Goal: Transaction & Acquisition: Purchase product/service

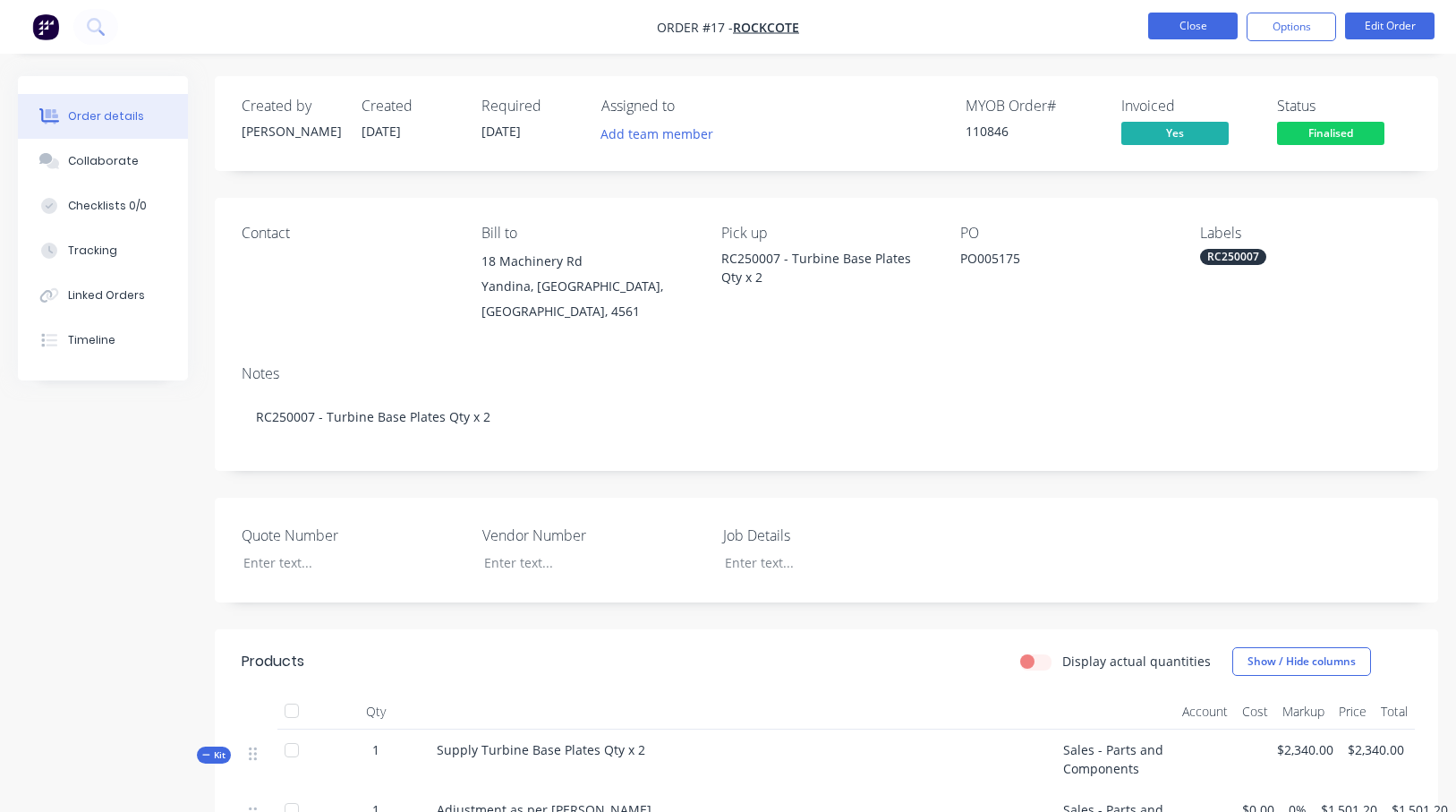
click at [1208, 25] on button "Close" at bounding box center [1193, 26] width 89 height 27
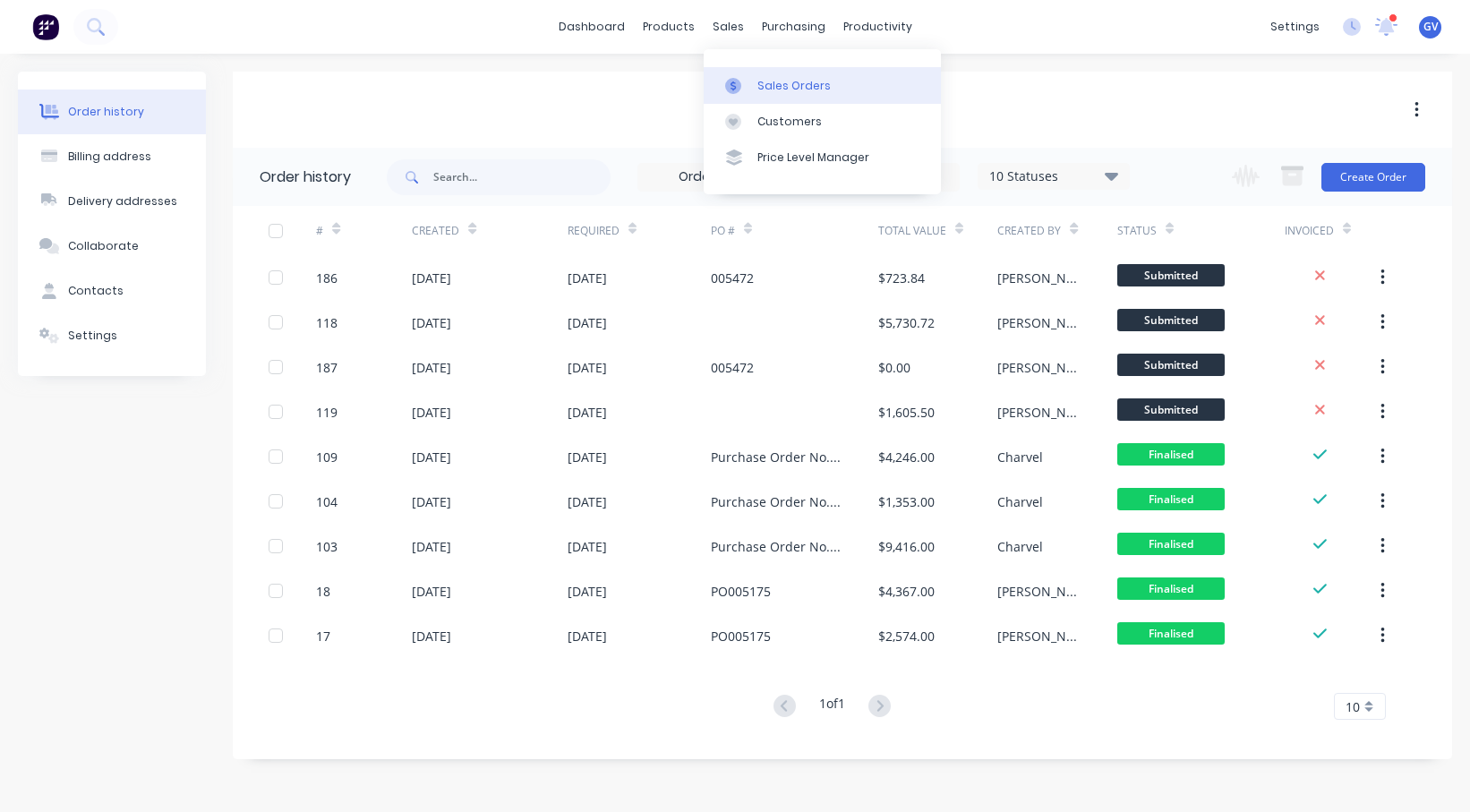
click at [780, 85] on div "Sales Orders" at bounding box center [794, 86] width 74 height 16
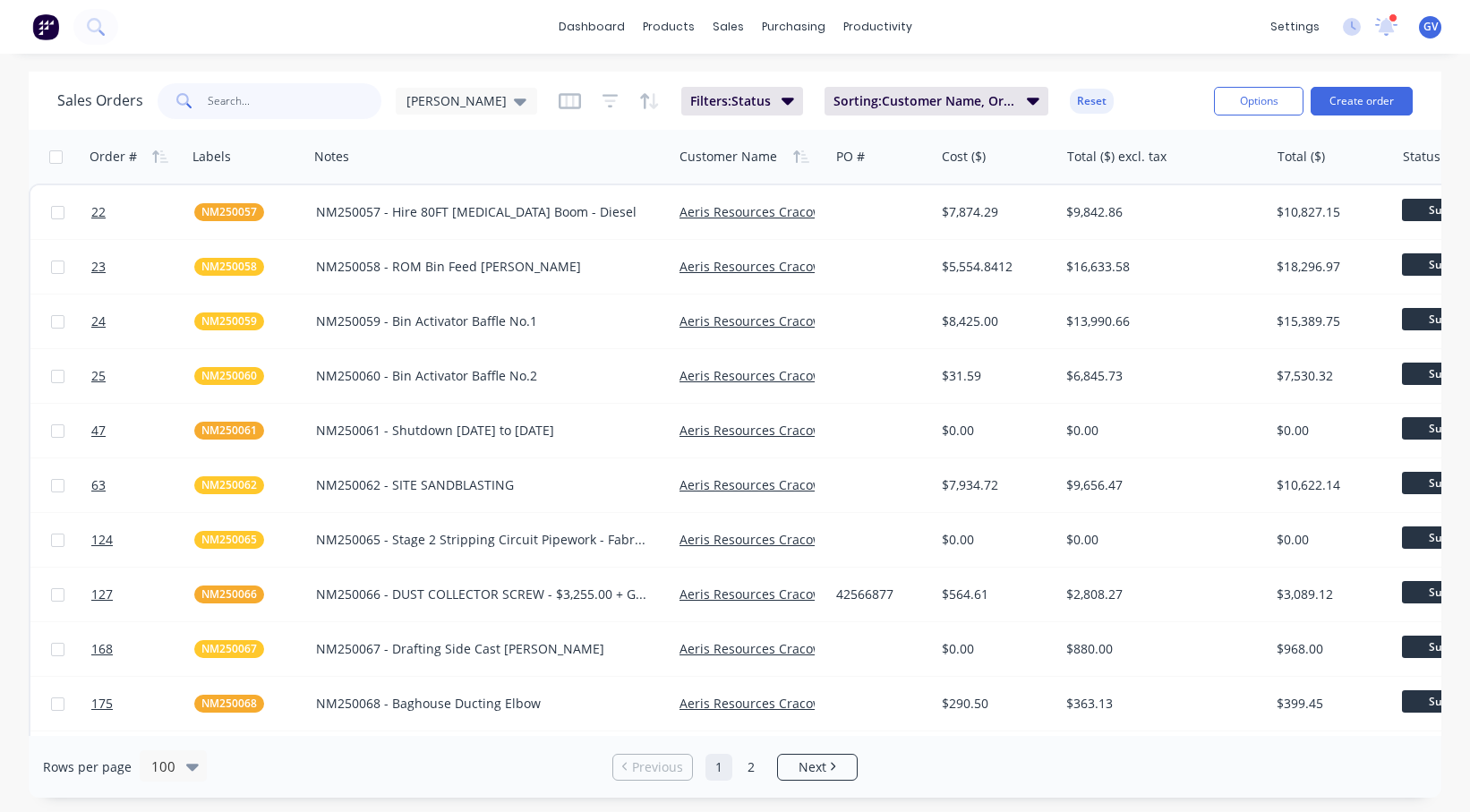
click at [264, 100] on input "text" at bounding box center [295, 101] width 175 height 35
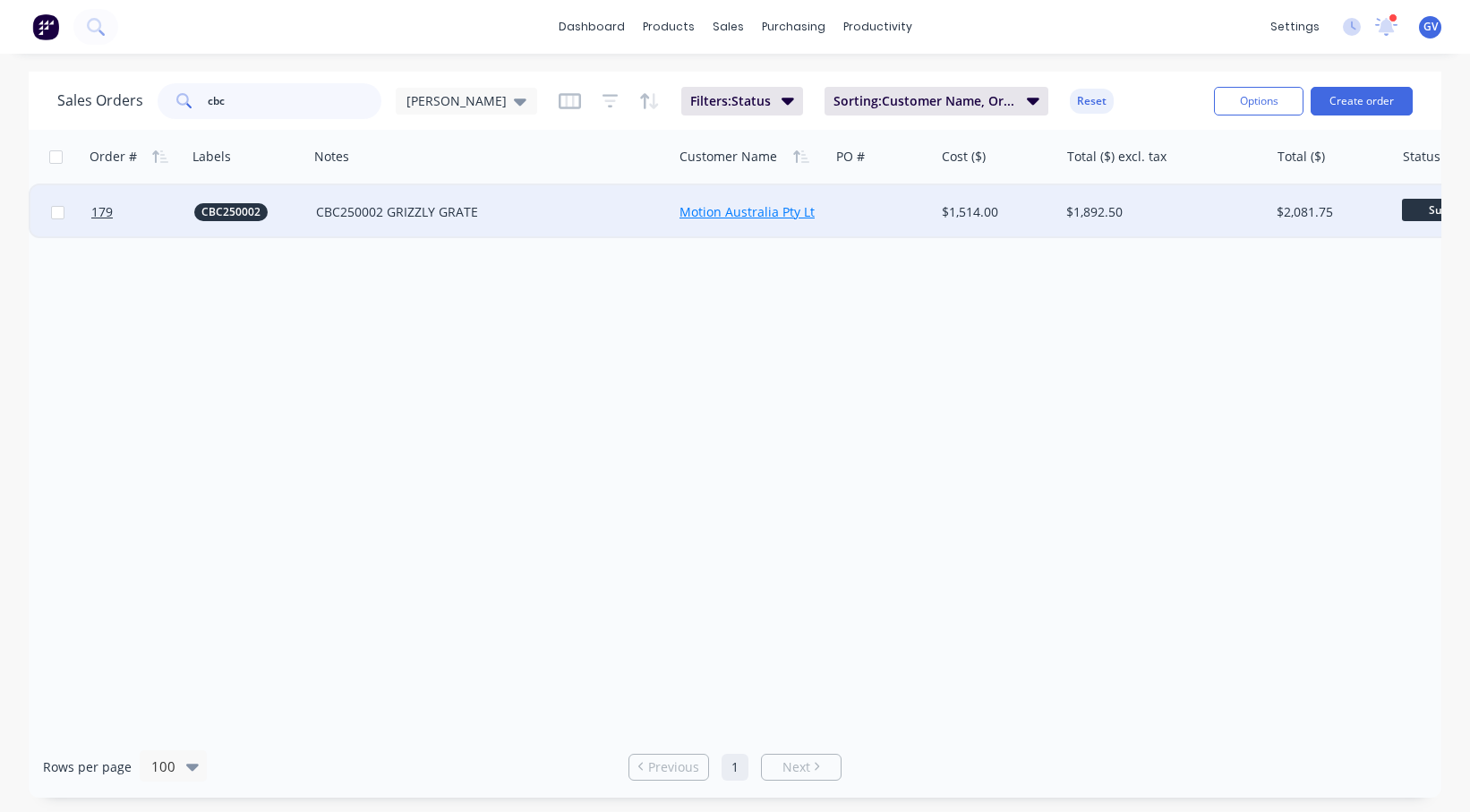
type input "cbc"
click at [773, 210] on link "Motion Australia Pty Ltd" at bounding box center [750, 211] width 143 height 17
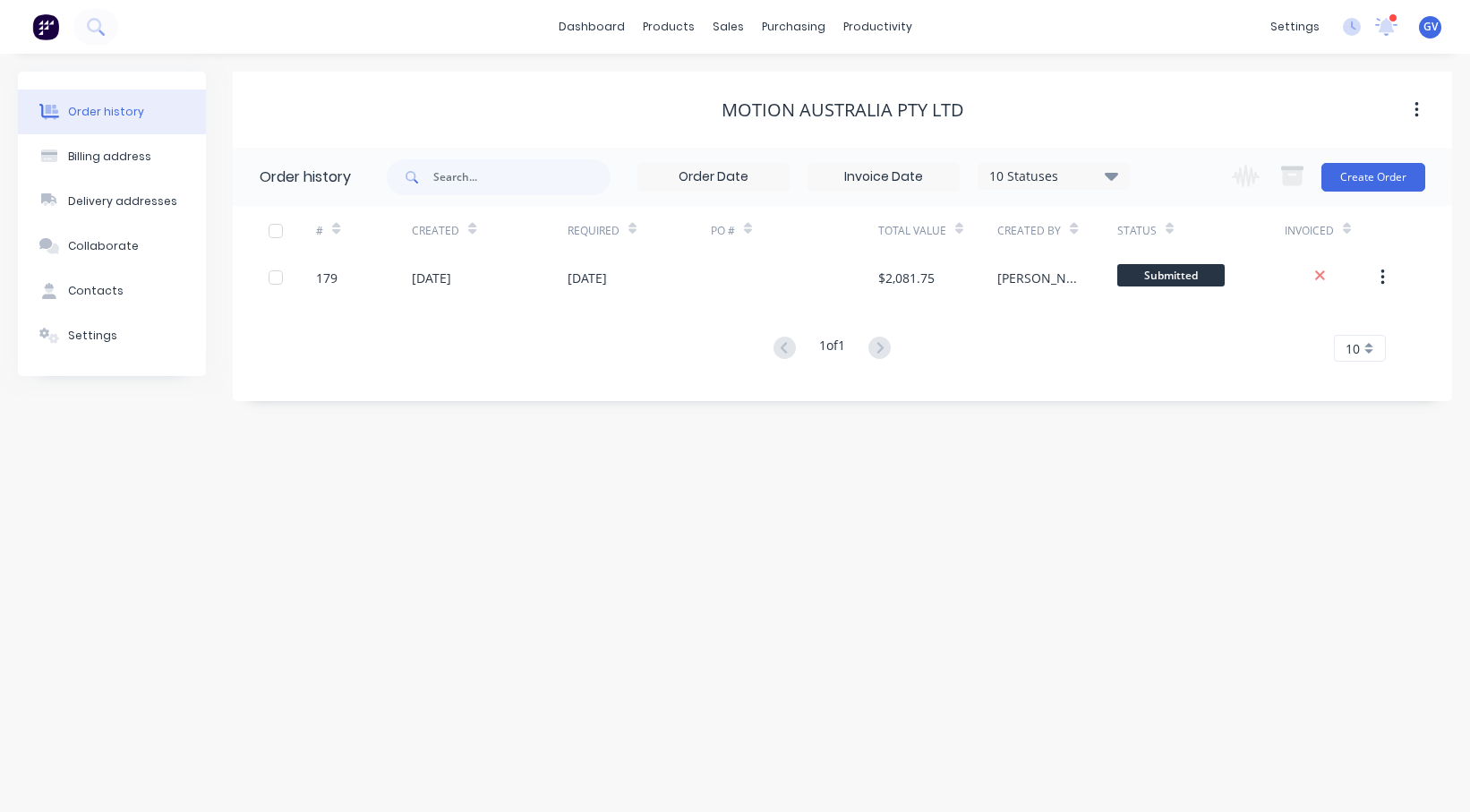
drag, startPoint x: 881, startPoint y: 519, endPoint x: 857, endPoint y: 471, distance: 53.7
click at [881, 519] on div "Order history Billing address Delivery addresses Collaborate Contacts Settings …" at bounding box center [735, 433] width 1470 height 758
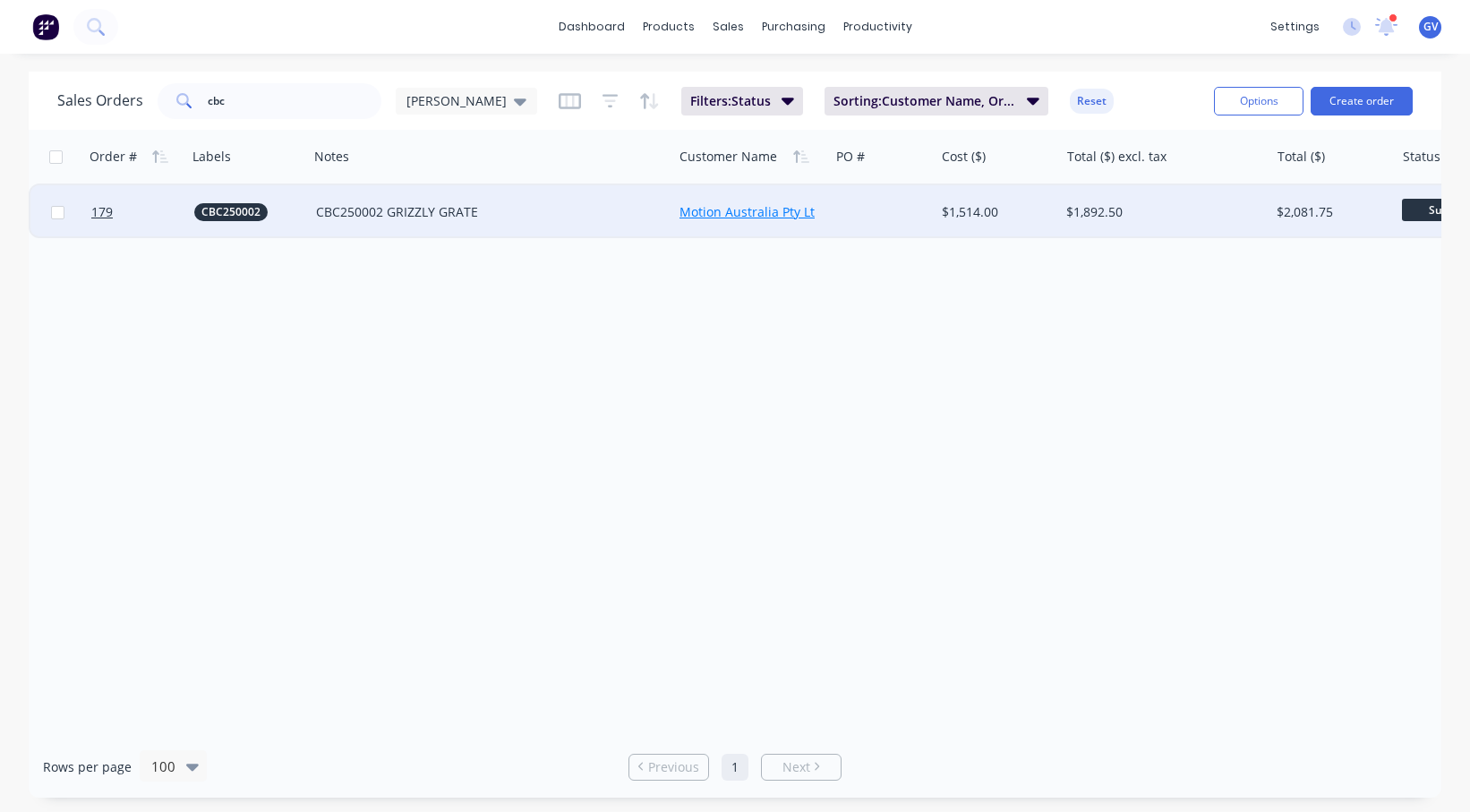
click at [766, 213] on link "Motion Australia Pty Ltd" at bounding box center [750, 211] width 143 height 17
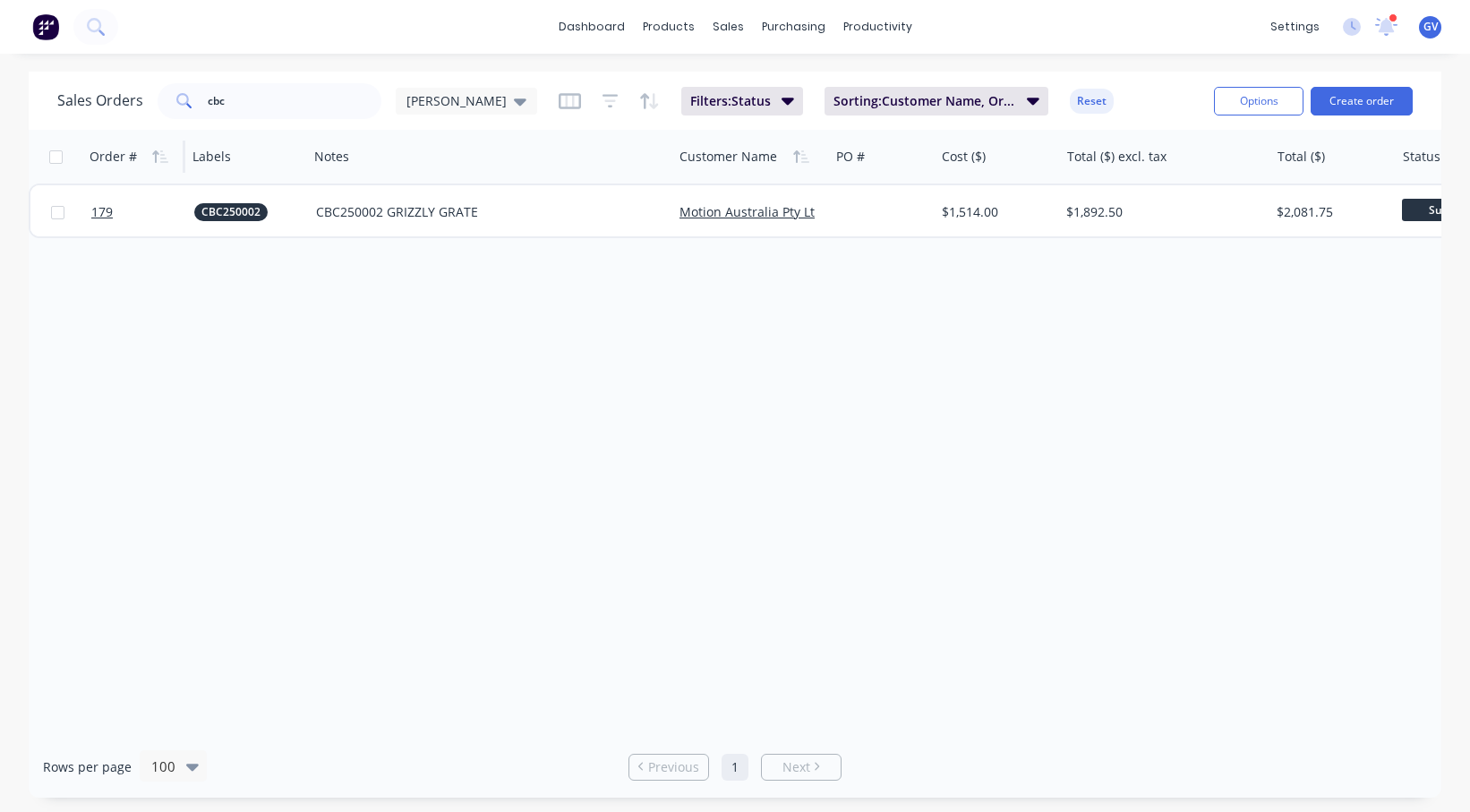
click at [98, 155] on div "Order #" at bounding box center [113, 156] width 47 height 18
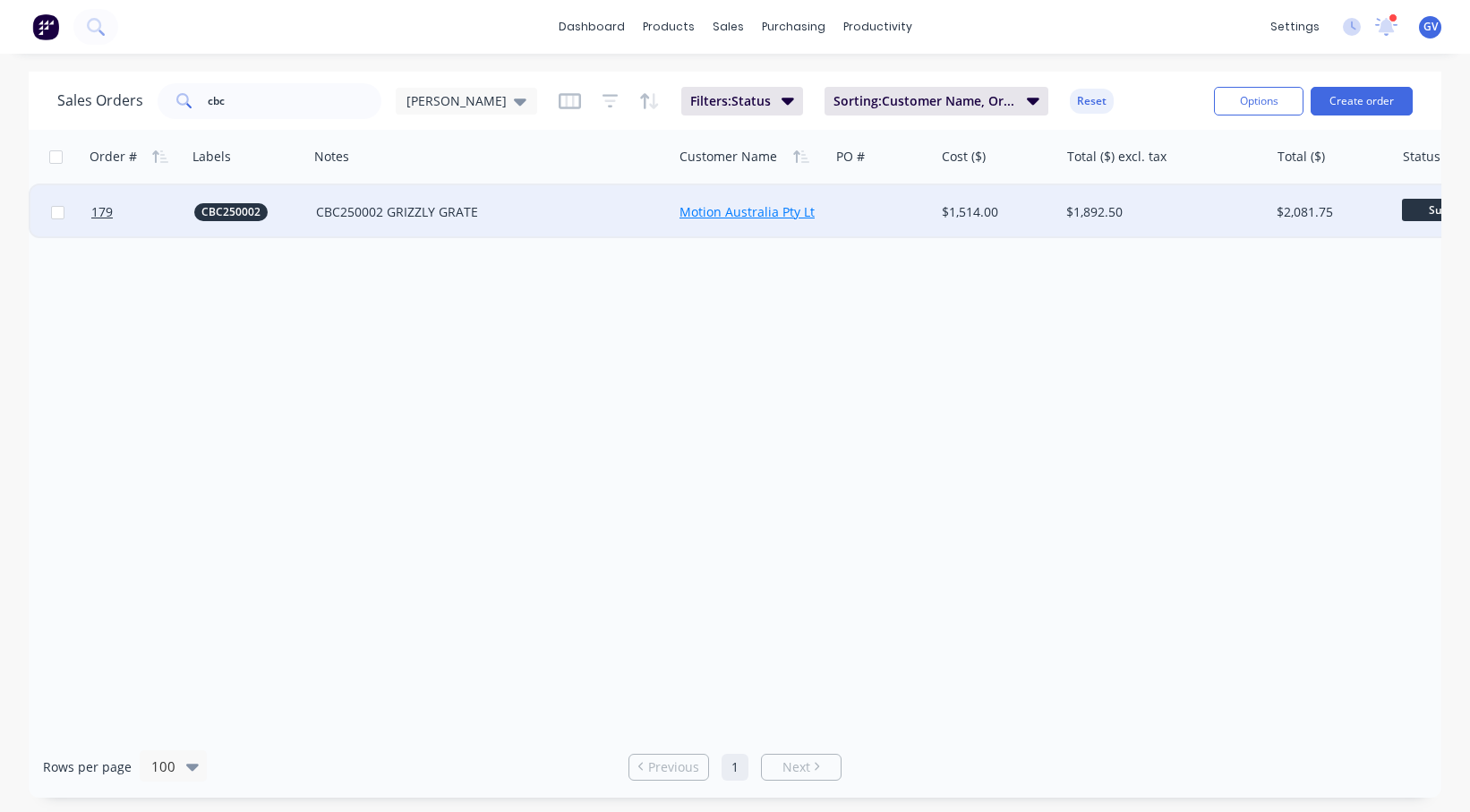
click at [777, 213] on link "Motion Australia Pty Ltd" at bounding box center [750, 211] width 143 height 17
click at [99, 215] on span "179" at bounding box center [102, 212] width 22 height 18
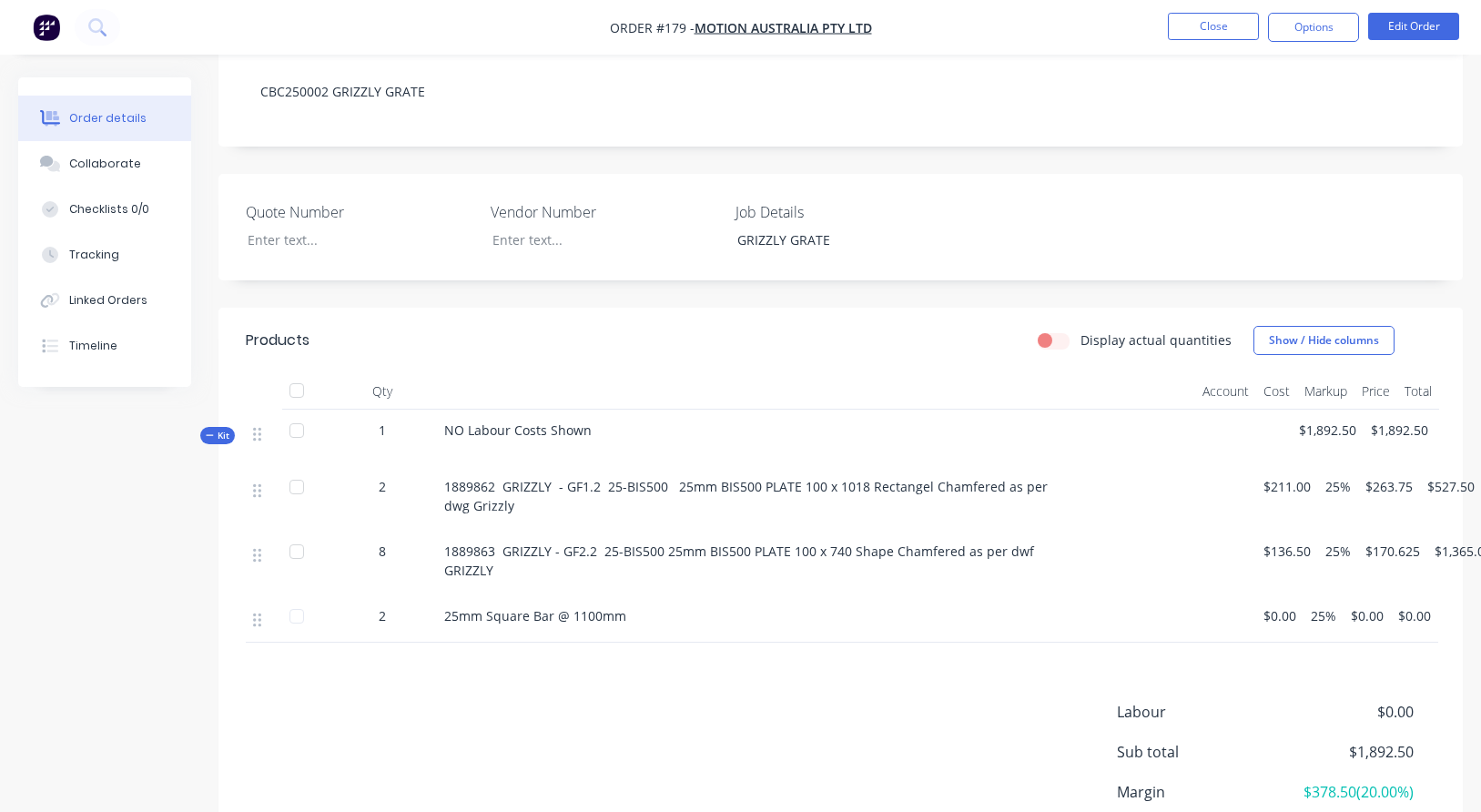
scroll to position [364, 0]
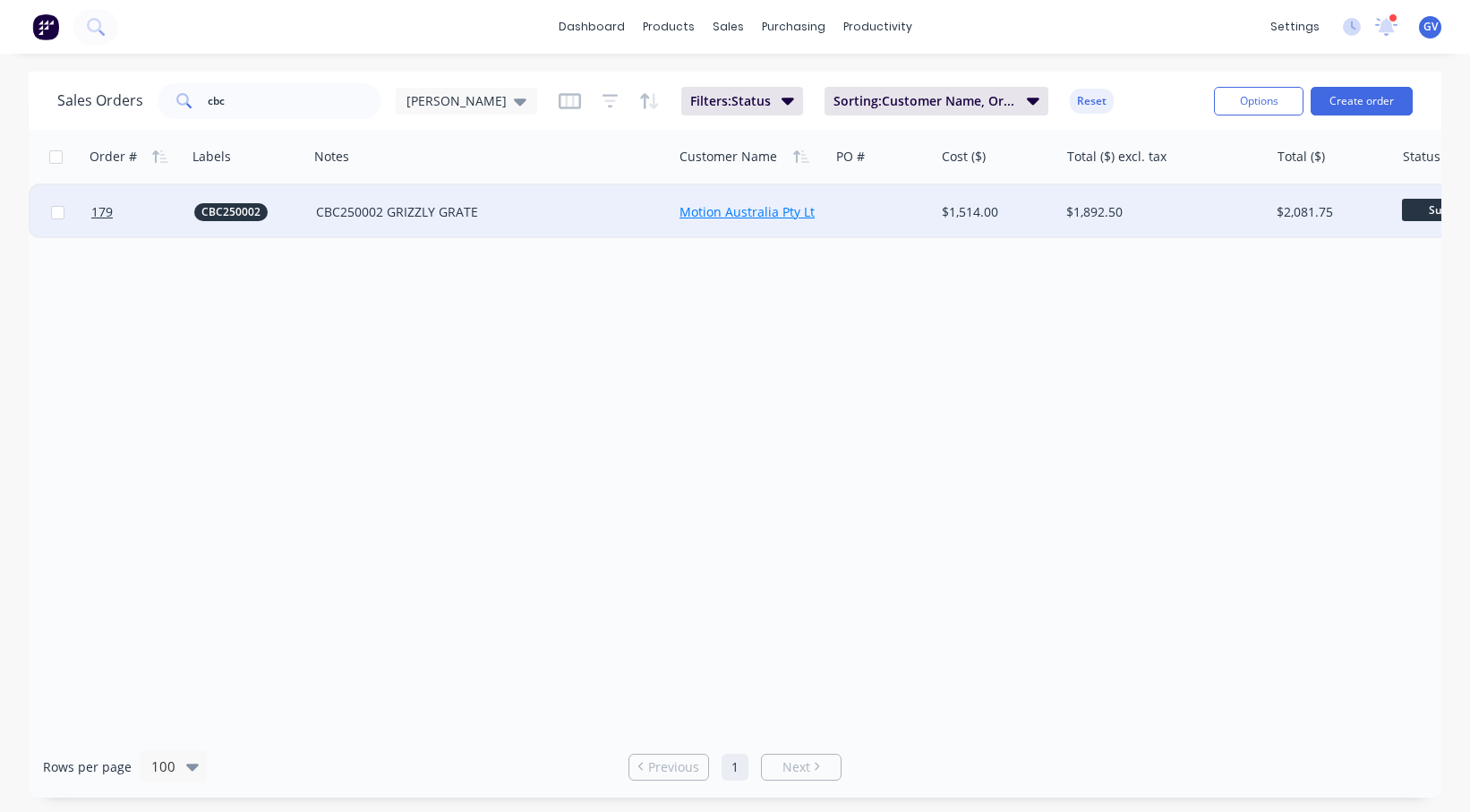
click at [751, 209] on link "Motion Australia Pty Ltd" at bounding box center [750, 211] width 143 height 17
click at [106, 213] on span "179" at bounding box center [102, 212] width 22 height 18
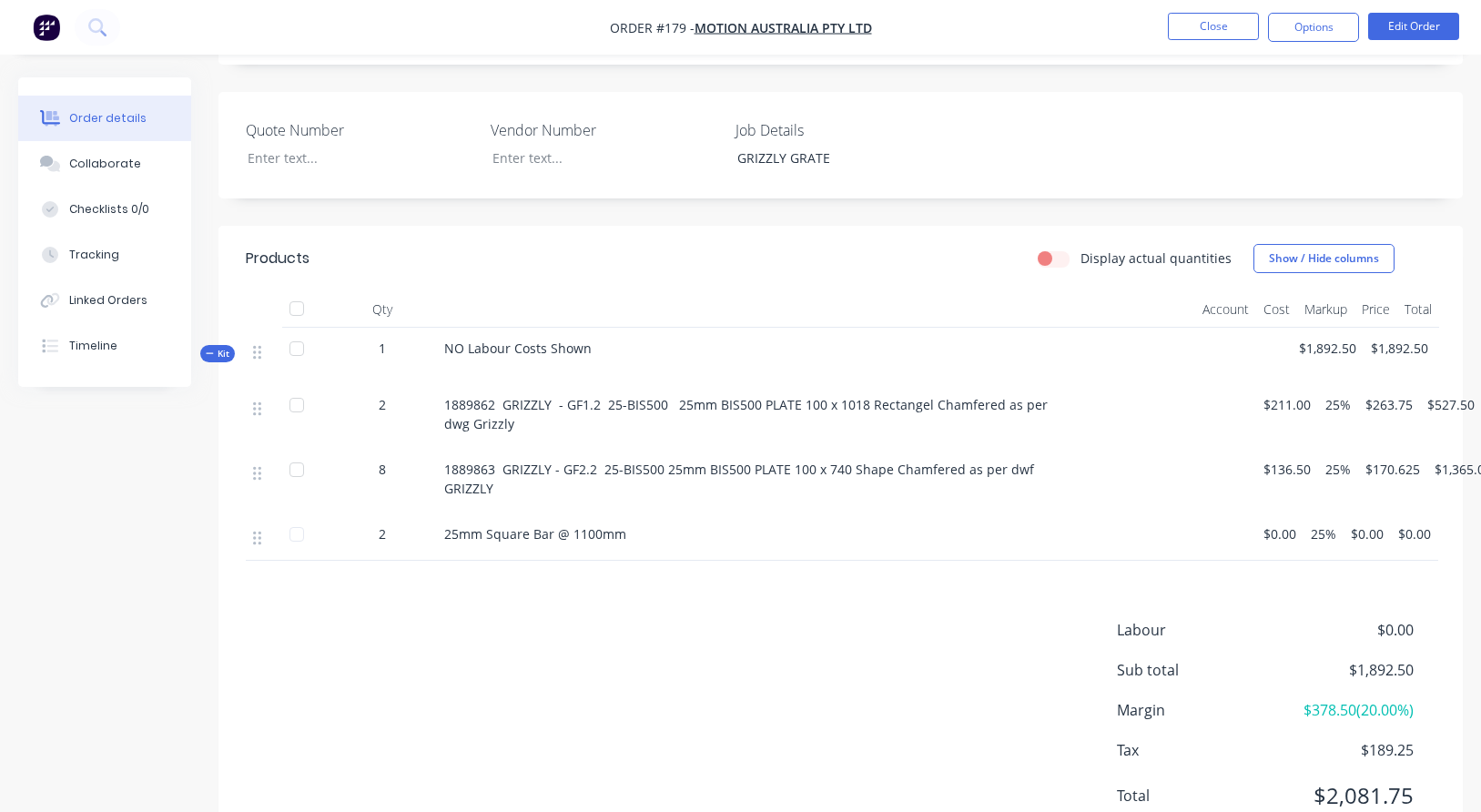
scroll to position [455, 0]
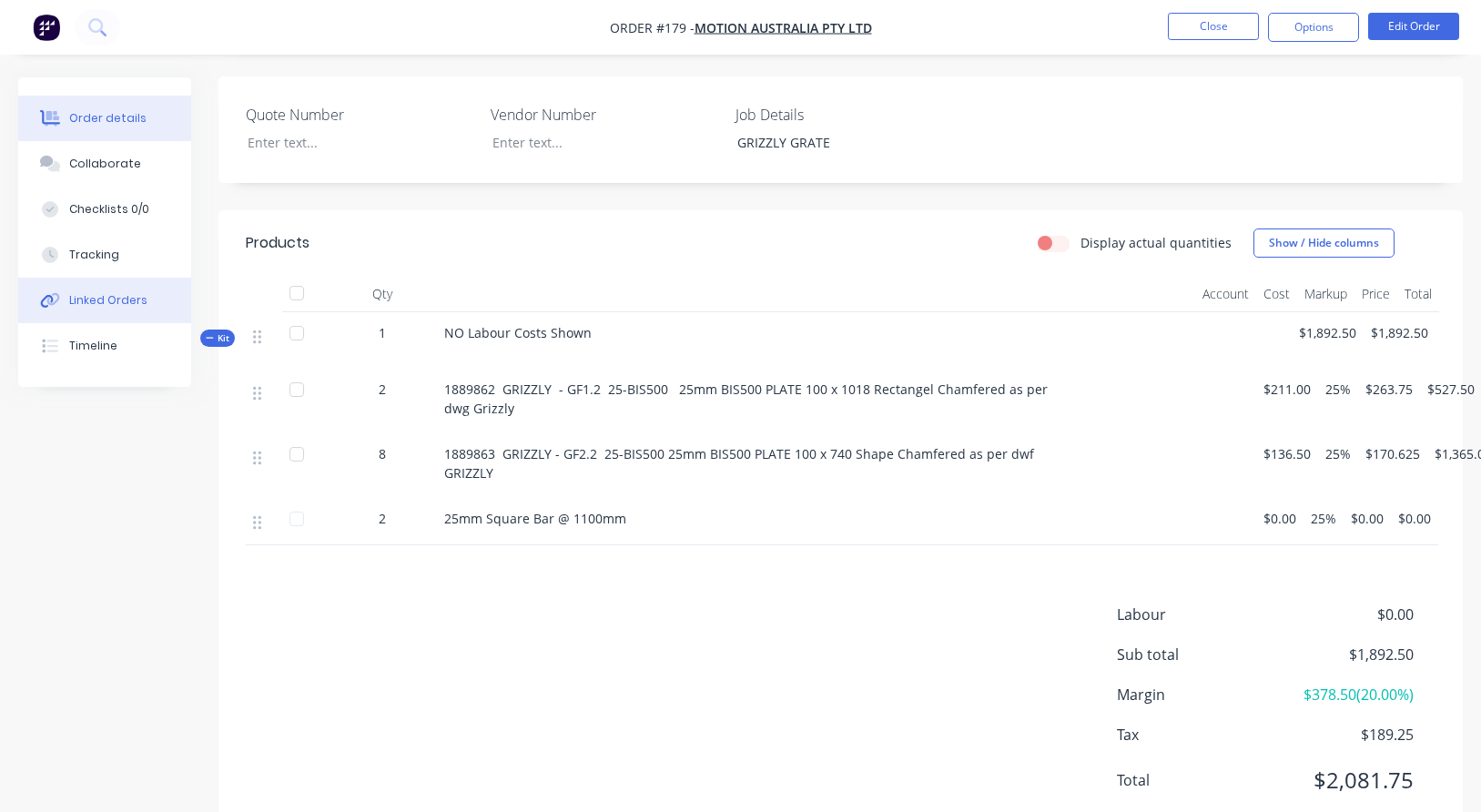
click at [114, 301] on div "Linked Orders" at bounding box center [108, 301] width 79 height 17
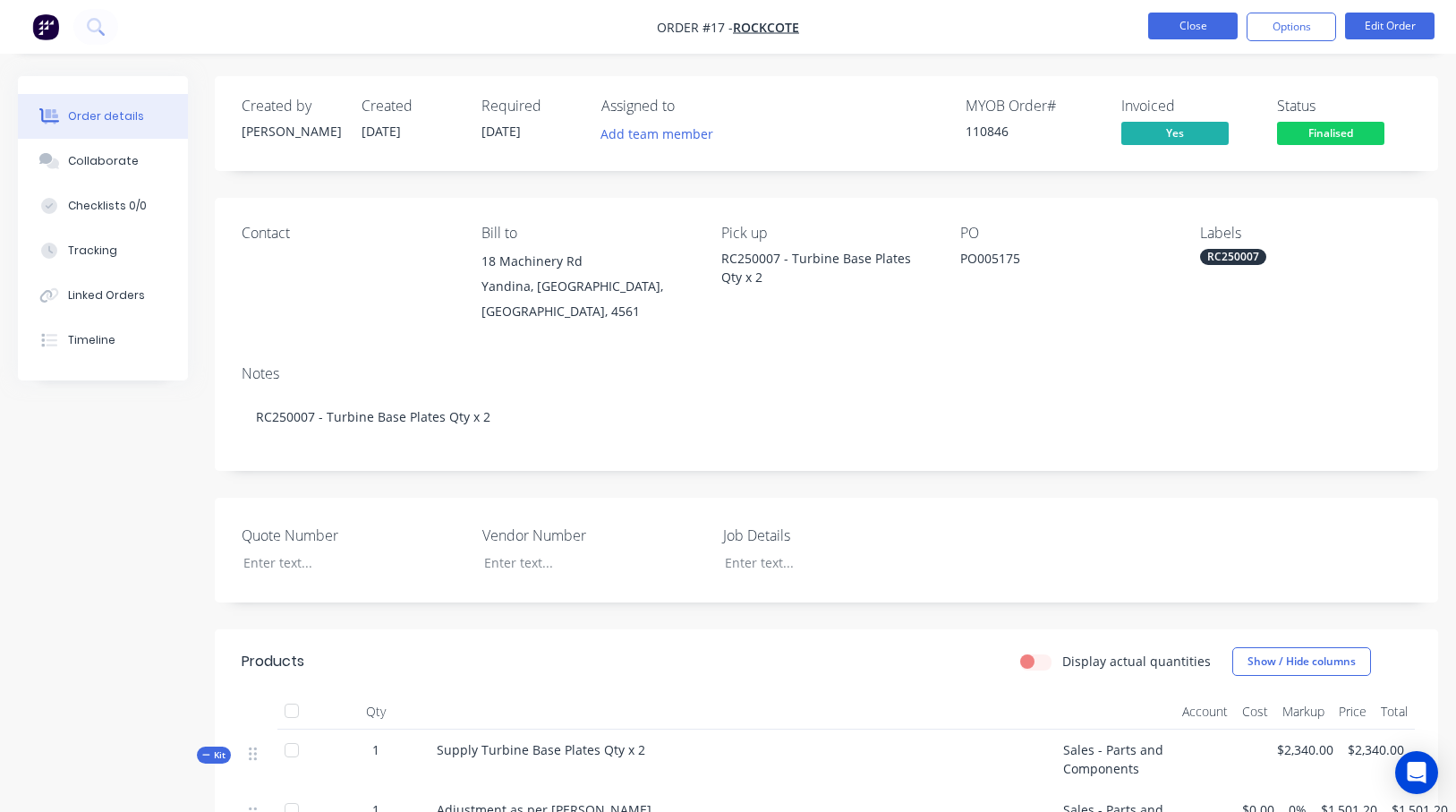
click at [1177, 25] on button "Close" at bounding box center [1193, 26] width 89 height 27
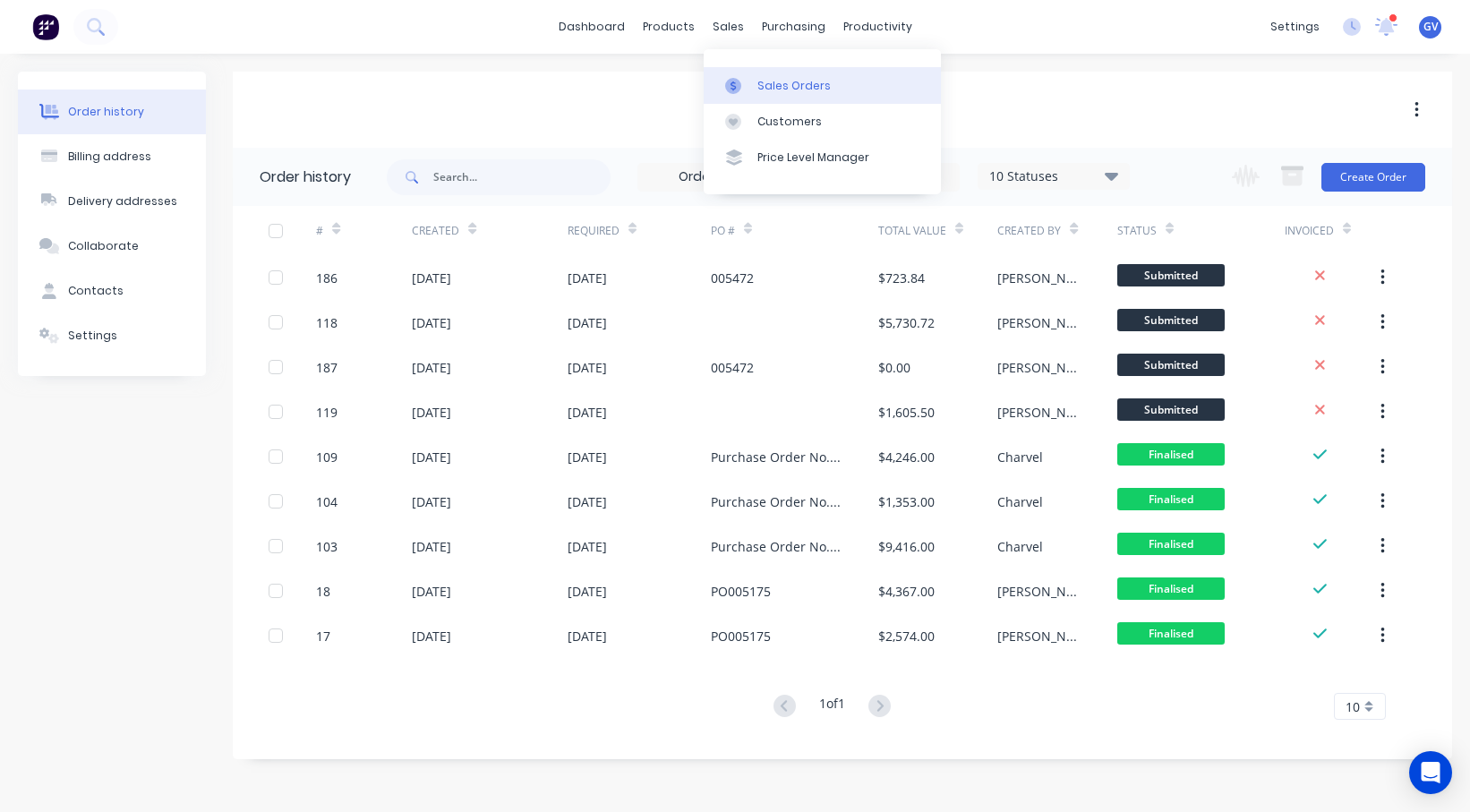
click at [778, 85] on div "Sales Orders" at bounding box center [794, 86] width 74 height 16
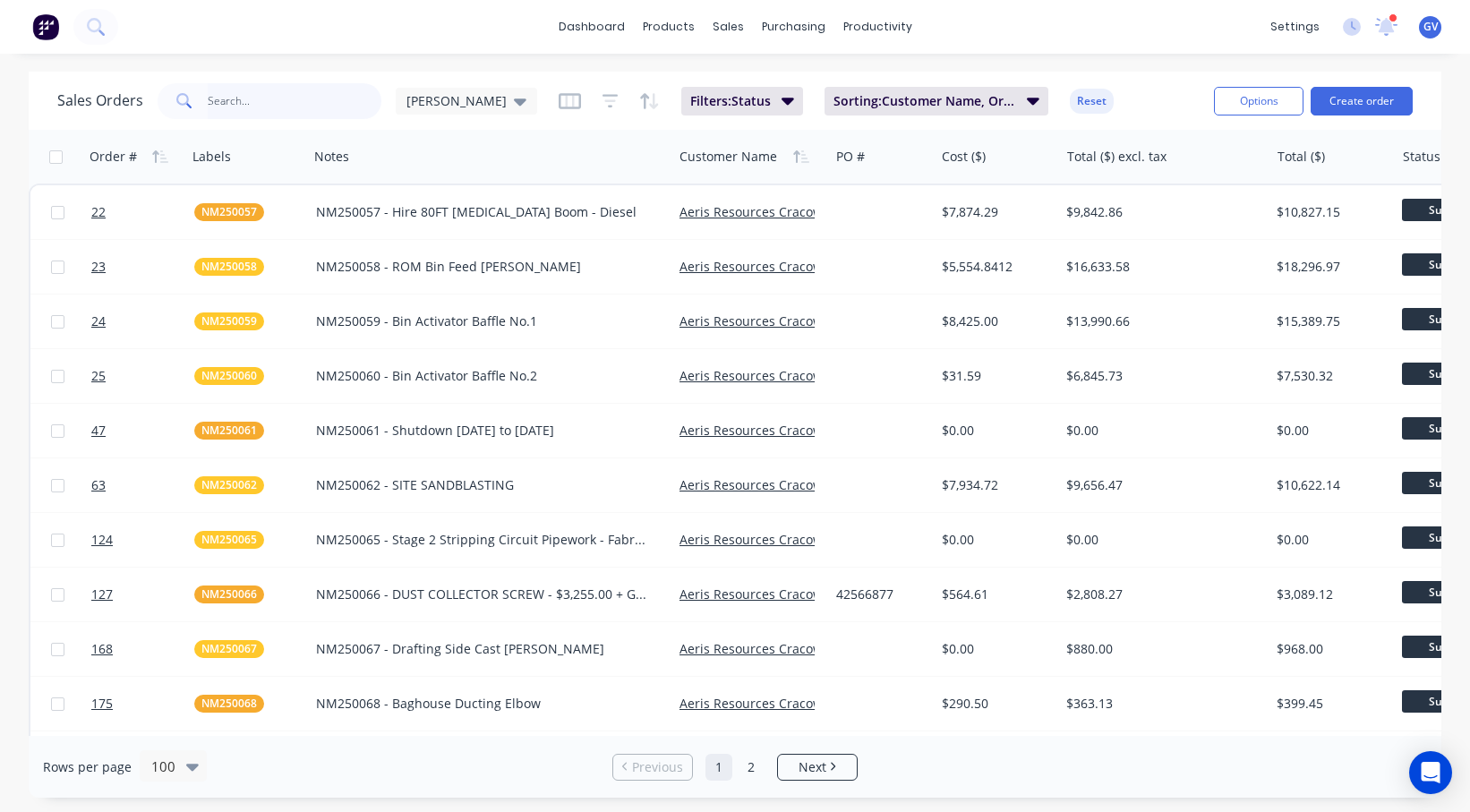
click at [254, 91] on input "text" at bounding box center [295, 101] width 175 height 35
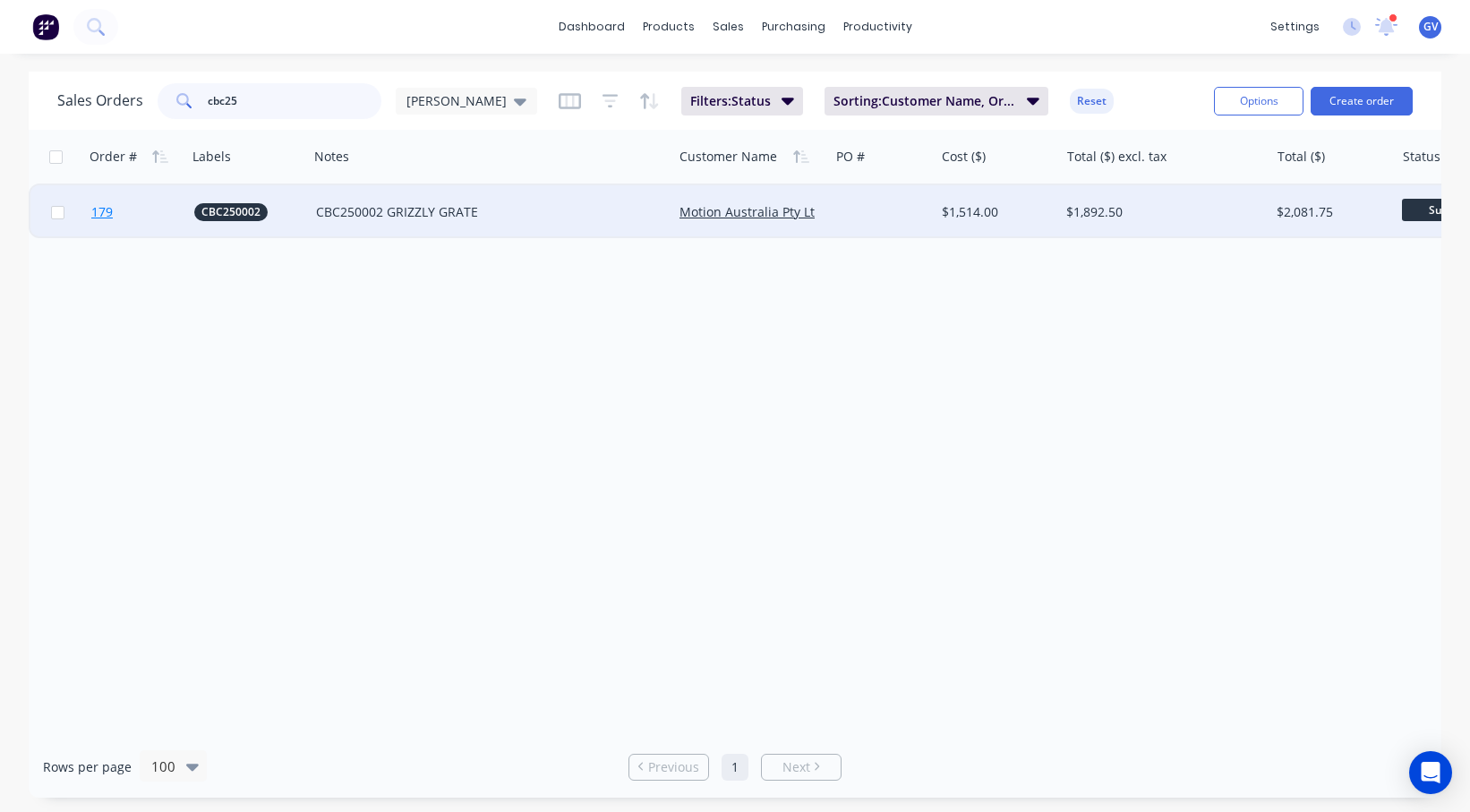
type input "cbc25"
click at [97, 215] on span "179" at bounding box center [102, 212] width 22 height 18
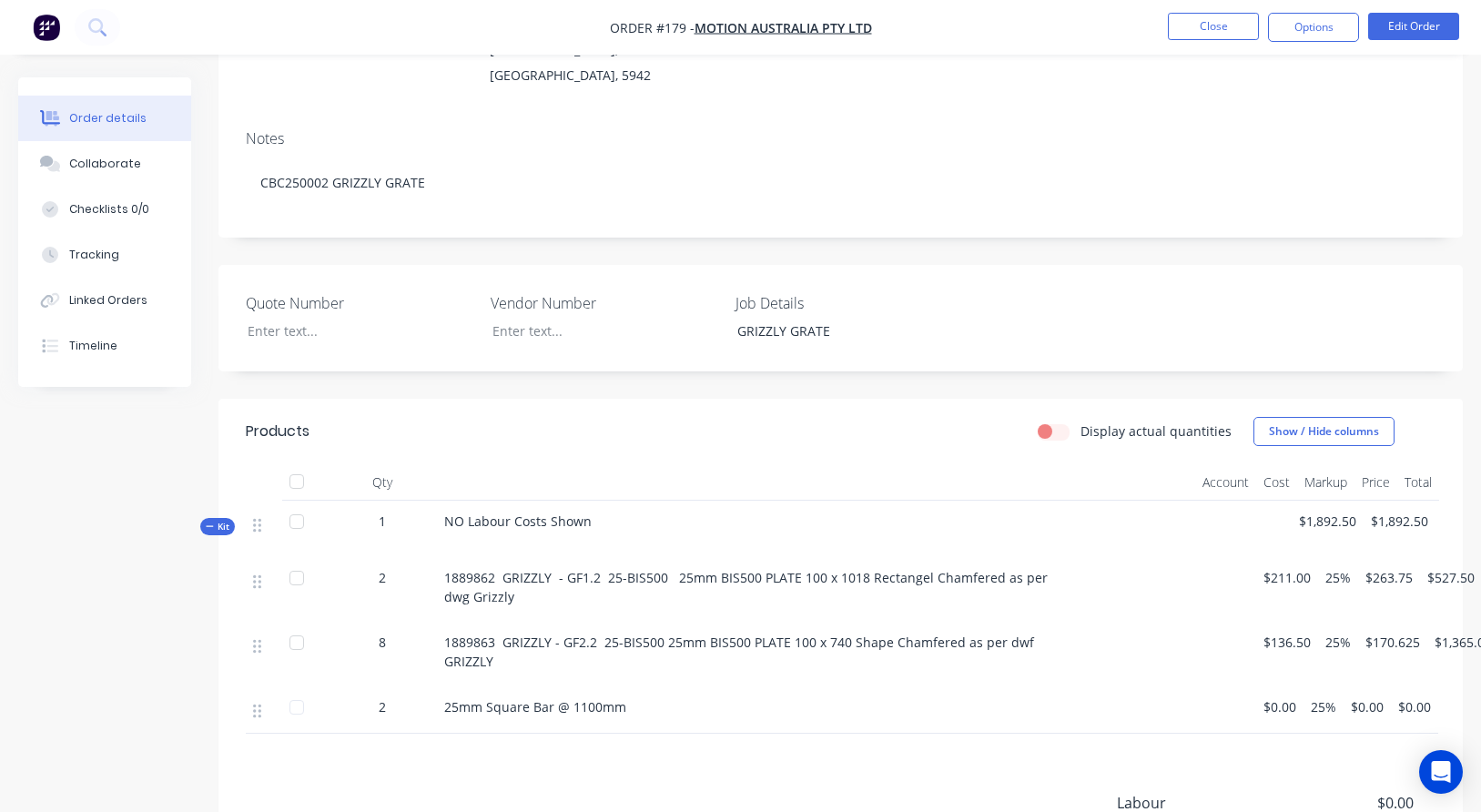
scroll to position [91, 0]
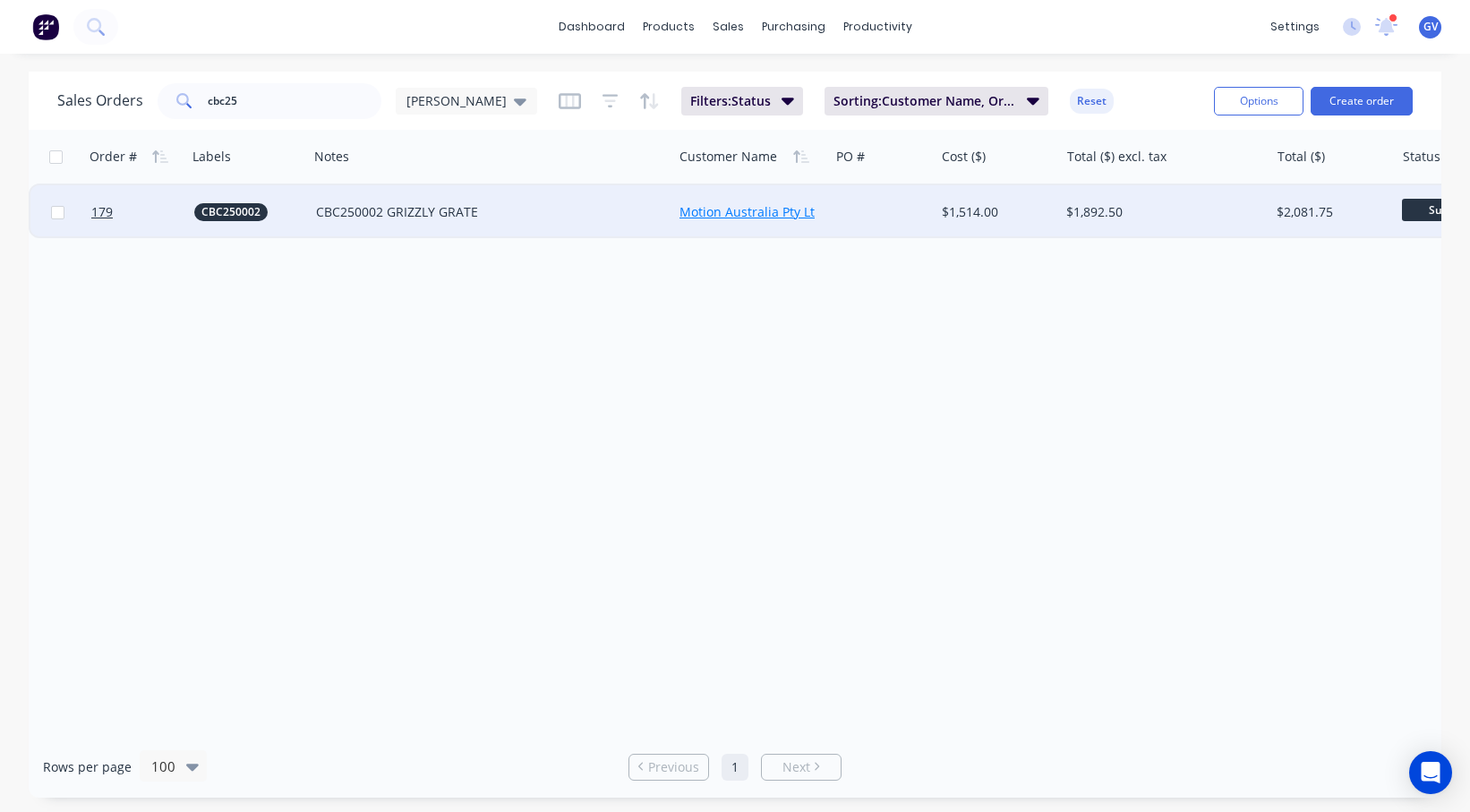
click at [709, 212] on link "Motion Australia Pty Ltd" at bounding box center [750, 211] width 143 height 17
click at [106, 217] on span "179" at bounding box center [102, 212] width 22 height 18
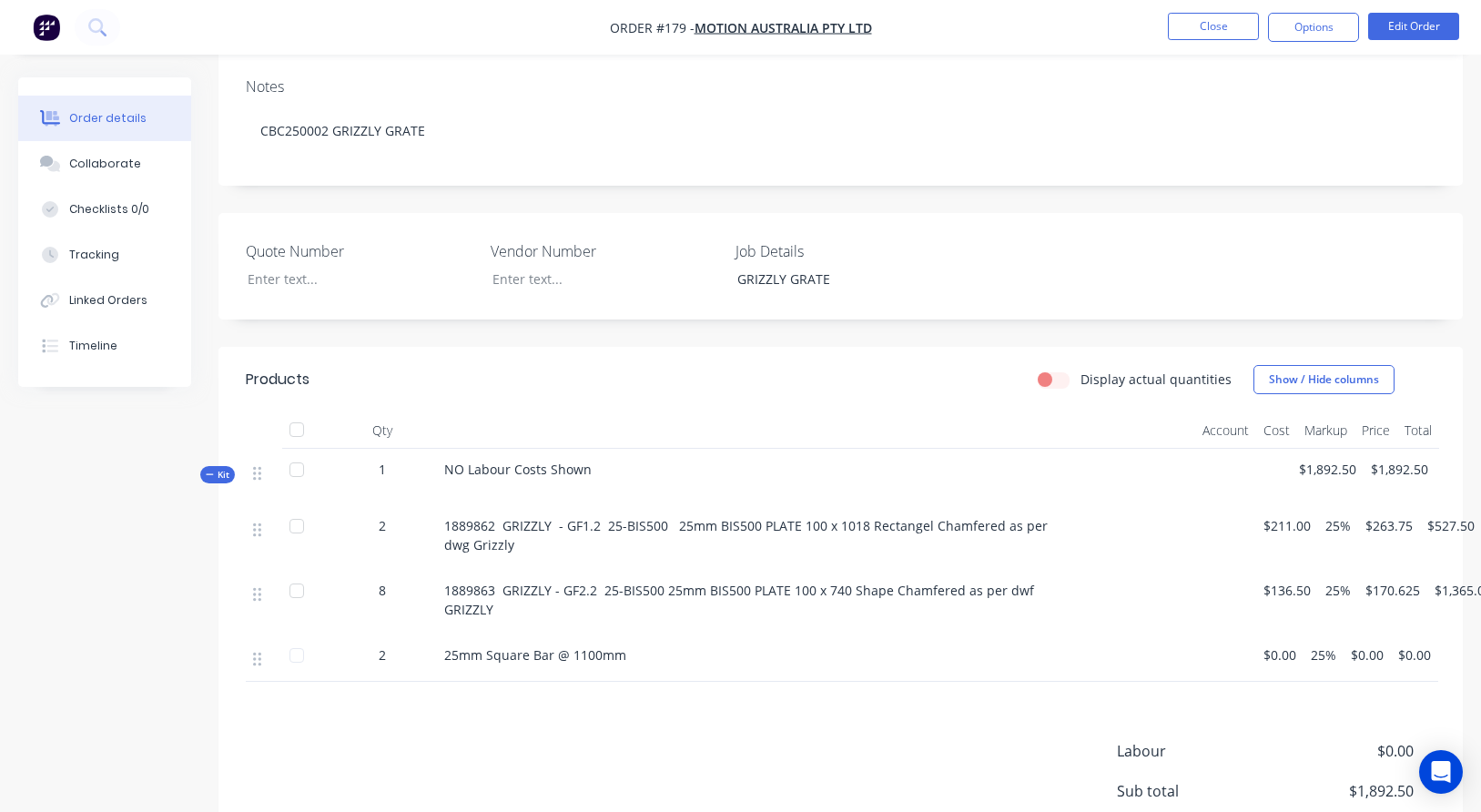
scroll to position [364, 0]
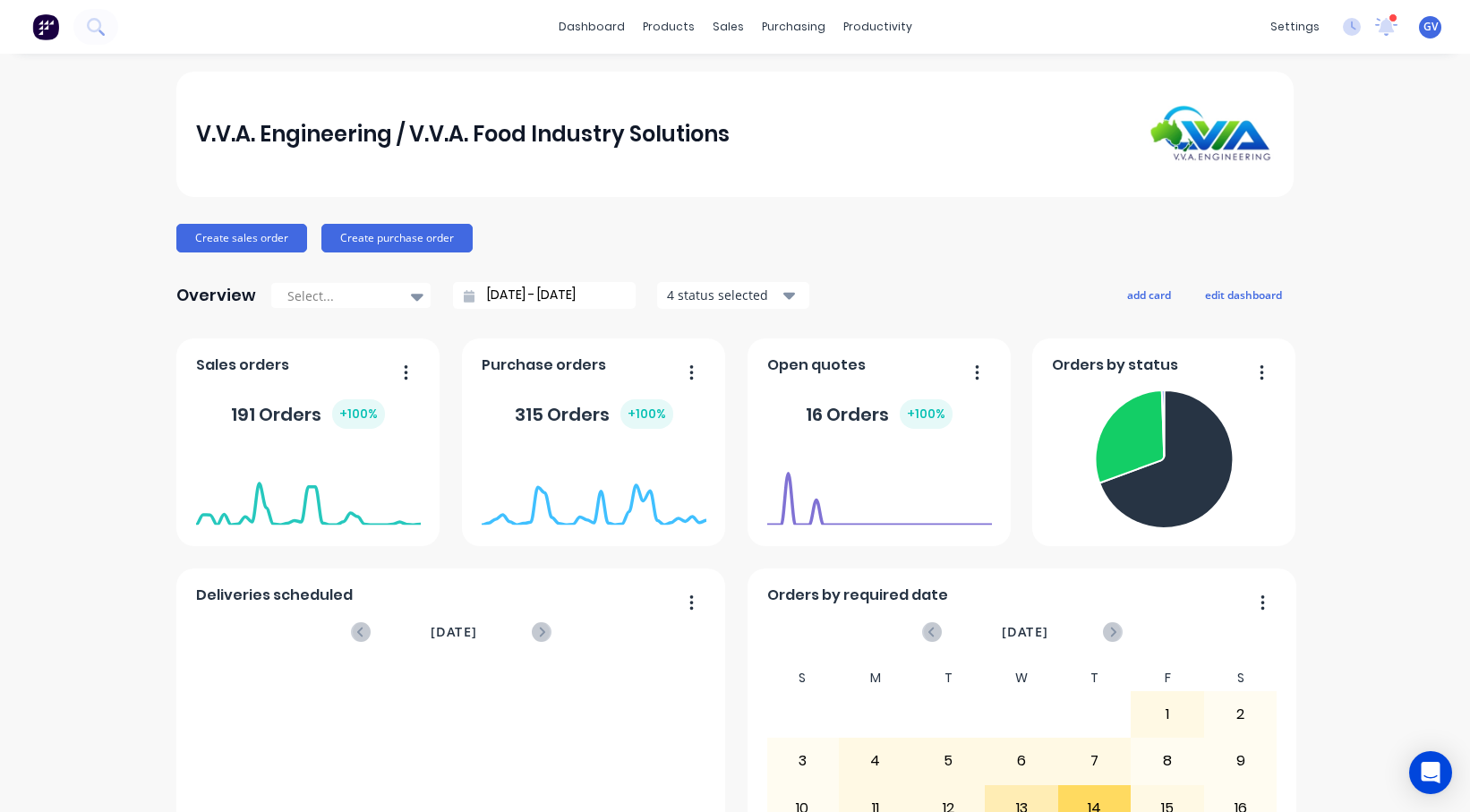
click at [256, 236] on button "Create sales order" at bounding box center [242, 237] width 131 height 28
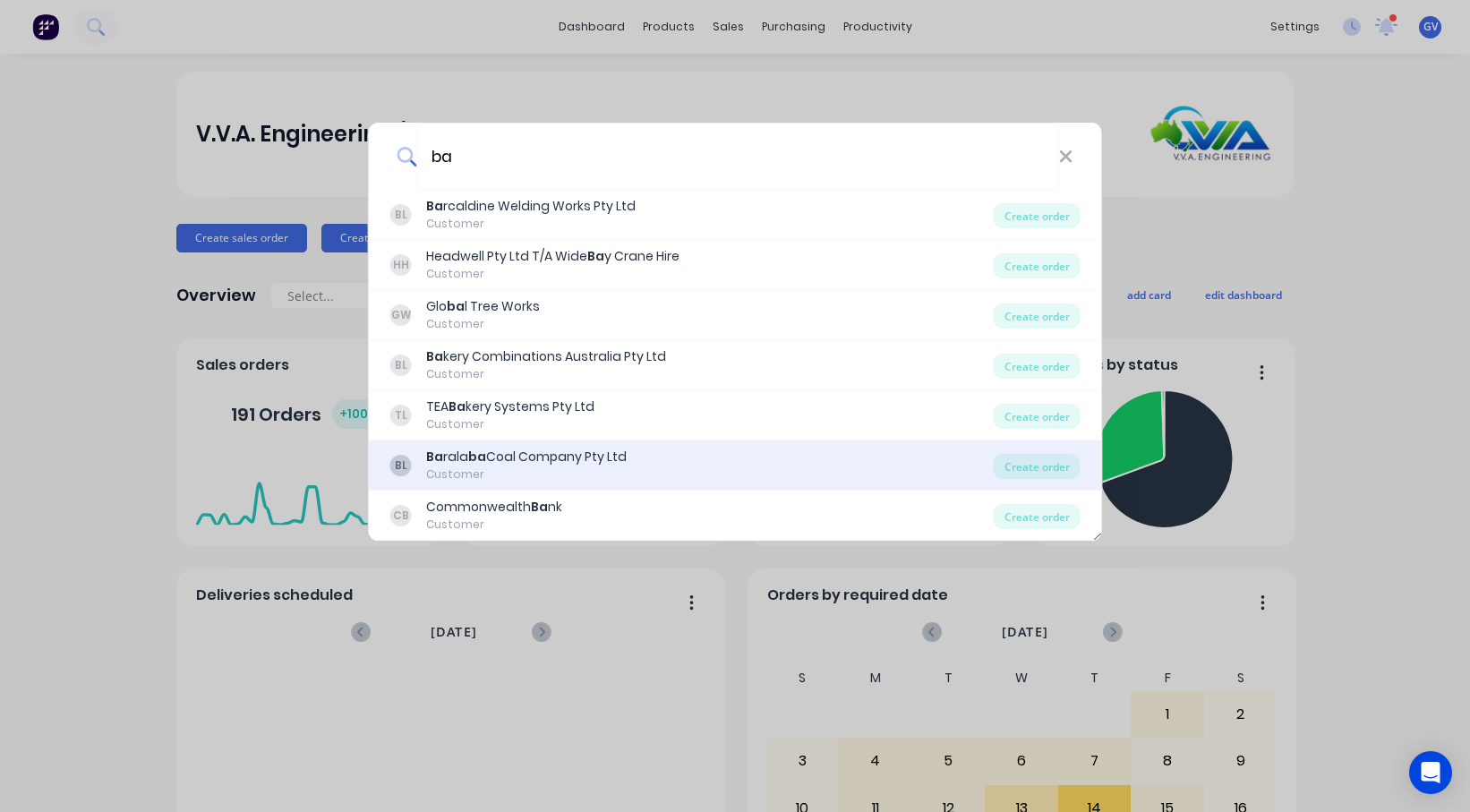
type input "ba"
click at [505, 456] on div "Ba rala ba Coal Company Pty Ltd" at bounding box center [526, 456] width 200 height 19
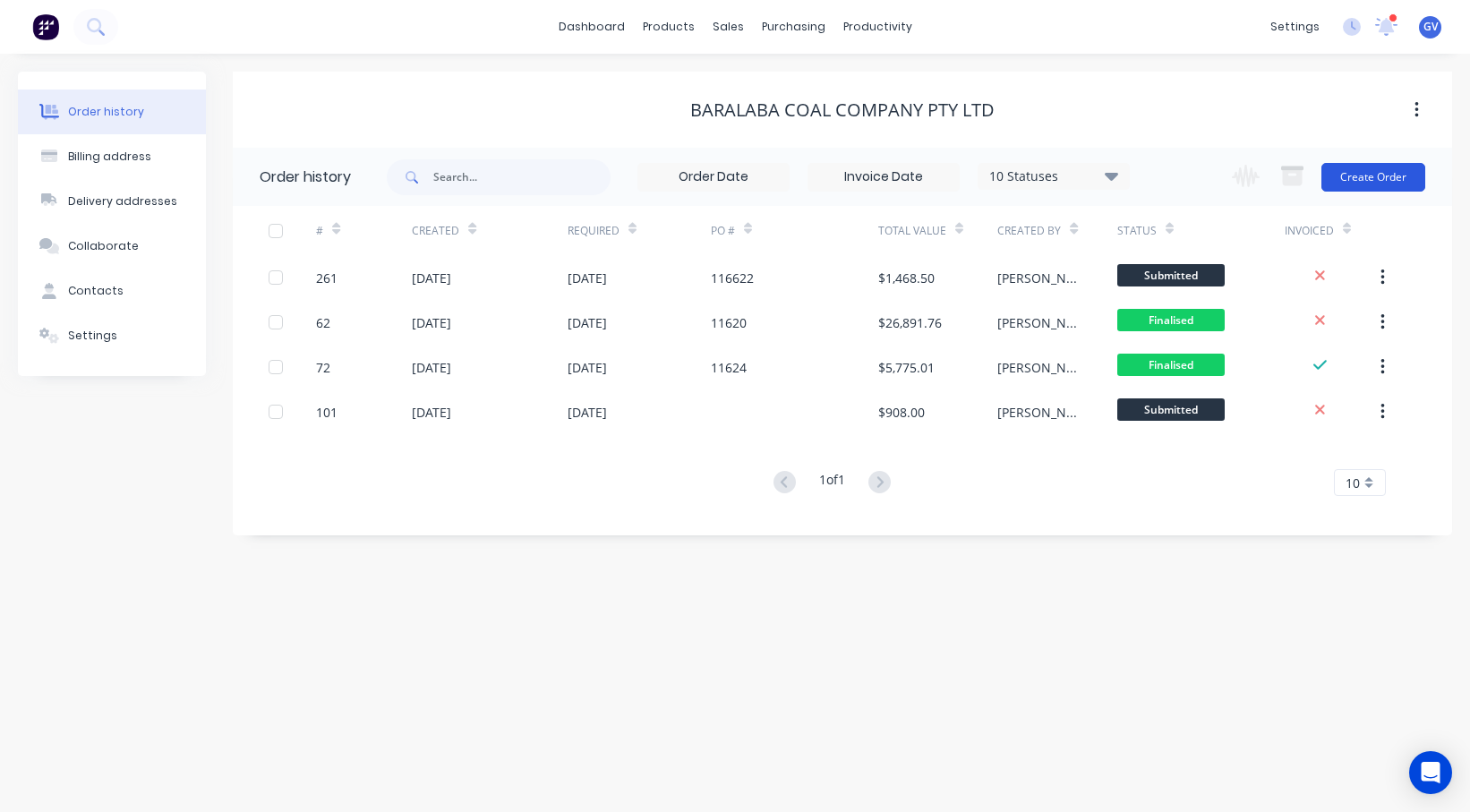
click at [1368, 174] on button "Create Order" at bounding box center [1374, 176] width 104 height 28
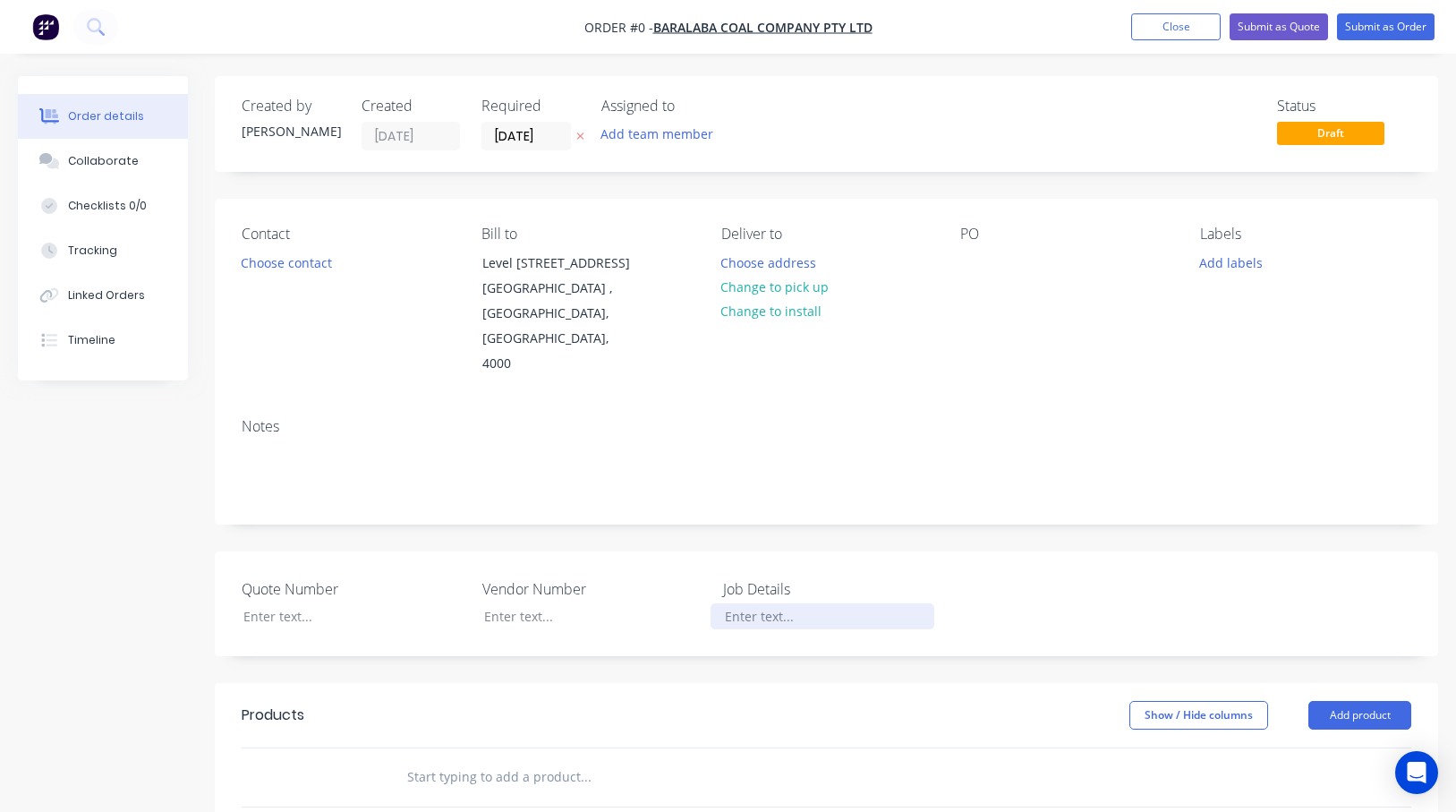
click at [761, 603] on div at bounding box center [822, 616] width 224 height 26
drag, startPoint x: 897, startPoint y: 557, endPoint x: 724, endPoint y: 581, distance: 174.7
click at [724, 581] on div "Quote Number Vendor Number Job Details BCC250006 Ventilation Duct" at bounding box center [826, 603] width 1223 height 105
copy div "BCC250006 Ventilation Duct"
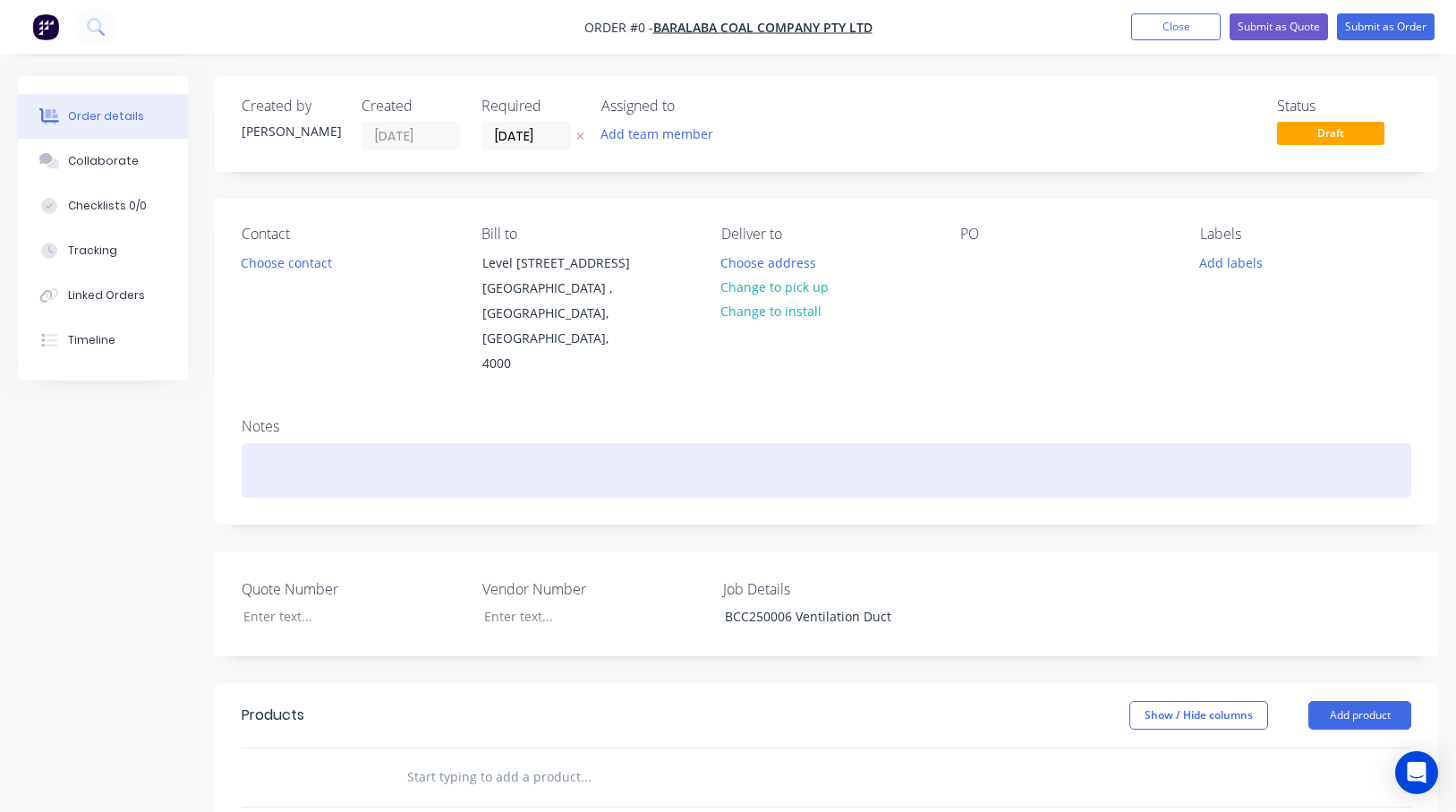
click at [255, 410] on div "Order details Collaborate Checklists 0/0 Tracking Linked Orders Timeline Order …" at bounding box center [728, 670] width 1456 height 1188
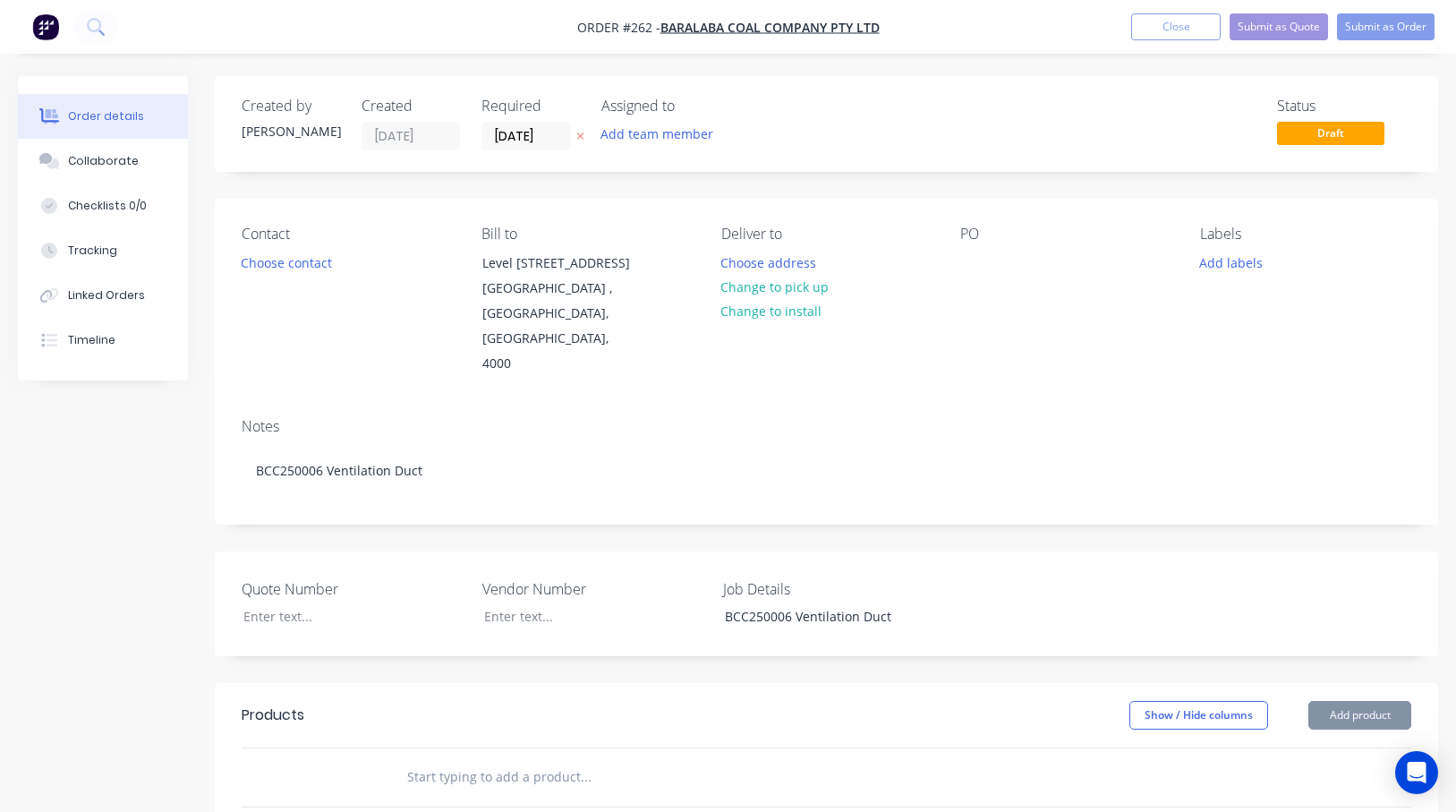
click at [404, 347] on div "Contact Choose contact Bill to Level 8 10 Eagale Street Brisbane , Queensland, …" at bounding box center [826, 300] width 1223 height 205
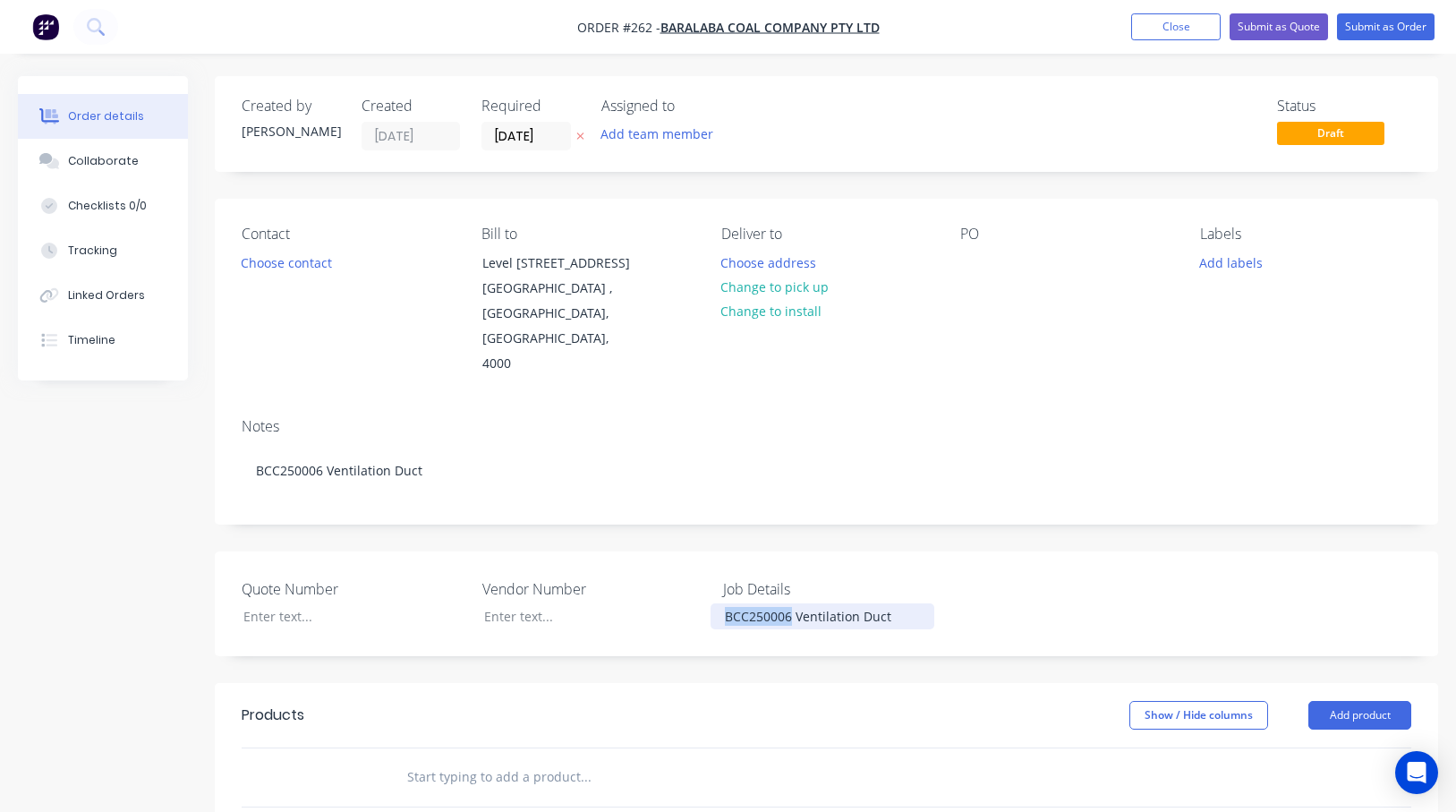
drag, startPoint x: 790, startPoint y: 565, endPoint x: 703, endPoint y: 560, distance: 87.1
click at [703, 560] on div "Quote Number Vendor Number Job Details BCC250006 Ventilation Duct" at bounding box center [826, 603] width 1223 height 105
copy div "BCC250006"
click at [1250, 263] on button "Add labels" at bounding box center [1231, 262] width 83 height 25
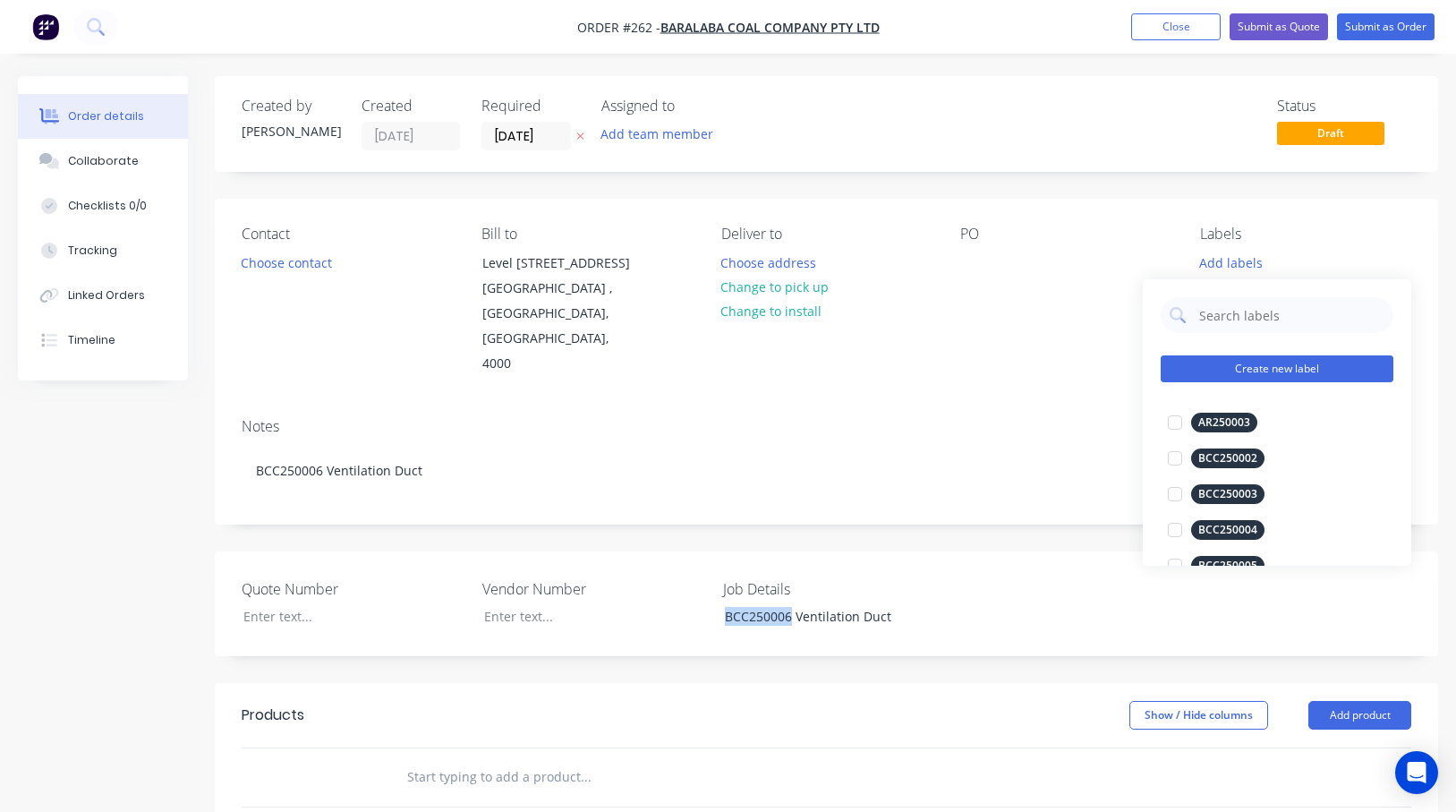
click at [1240, 366] on button "Create new label" at bounding box center [1277, 369] width 233 height 27
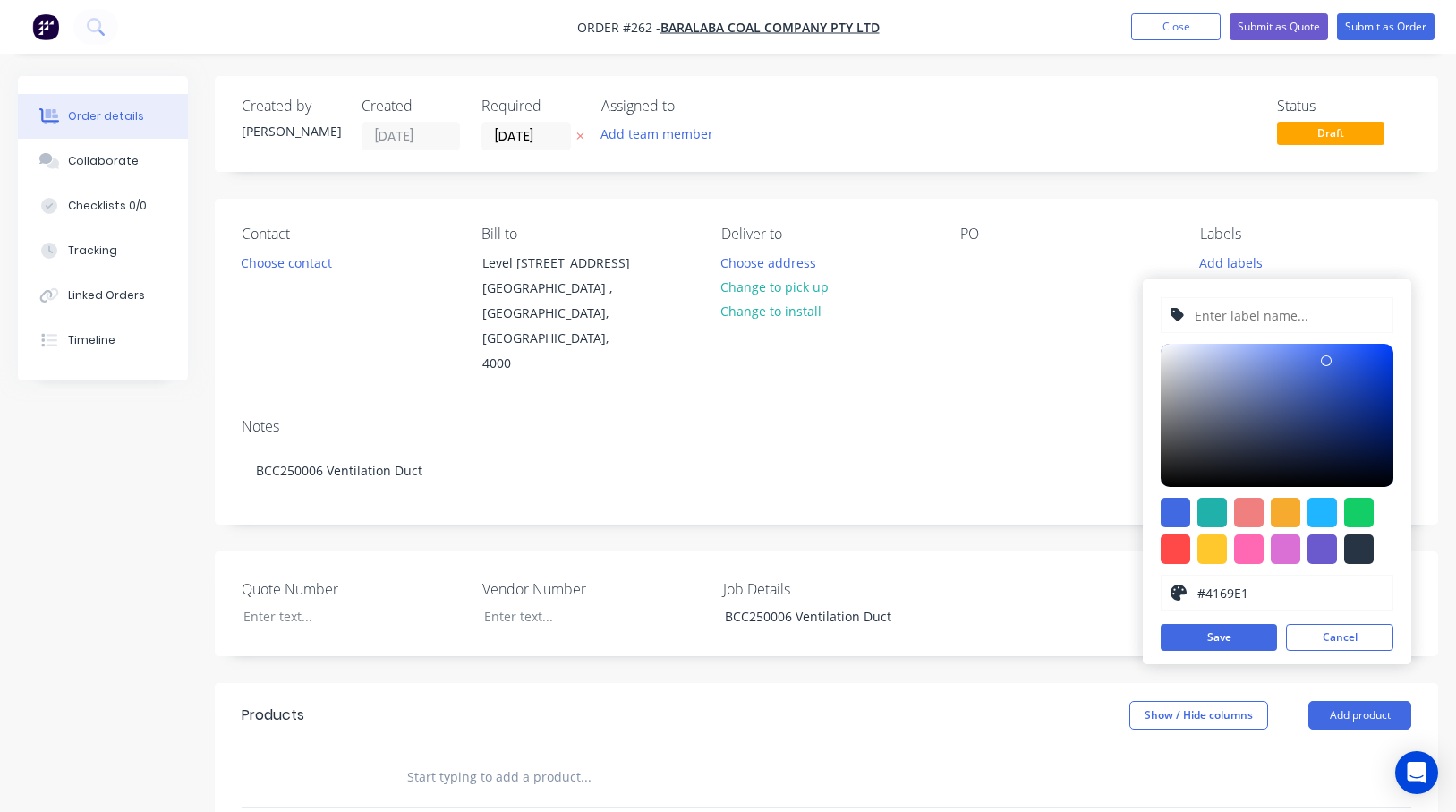
click at [1213, 315] on input "text" at bounding box center [1289, 315] width 191 height 34
paste input "BCC250006"
type input "BCC250006"
click at [1362, 554] on div at bounding box center [1359, 548] width 29 height 29
type input "#273444"
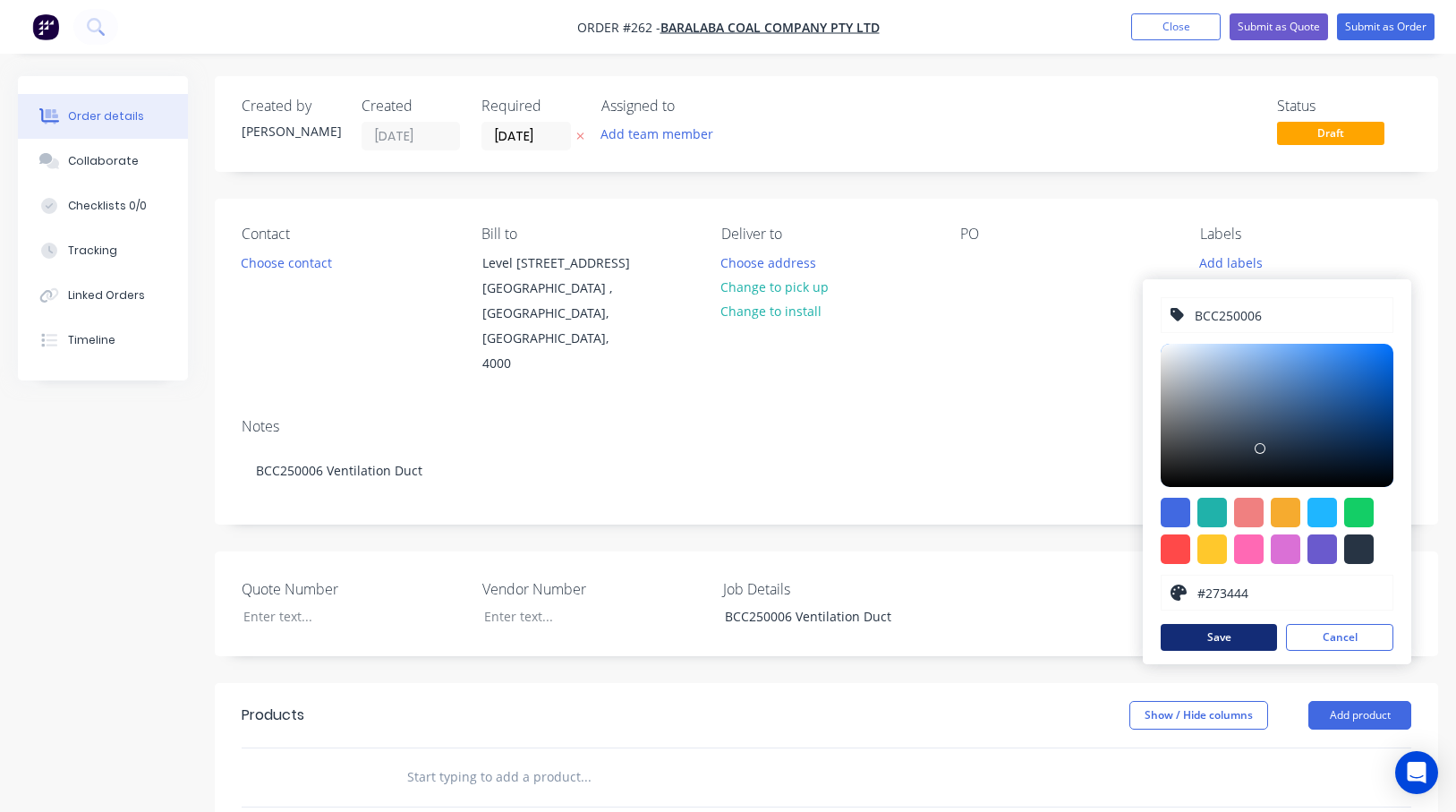
click at [1239, 643] on button "Save" at bounding box center [1219, 637] width 116 height 27
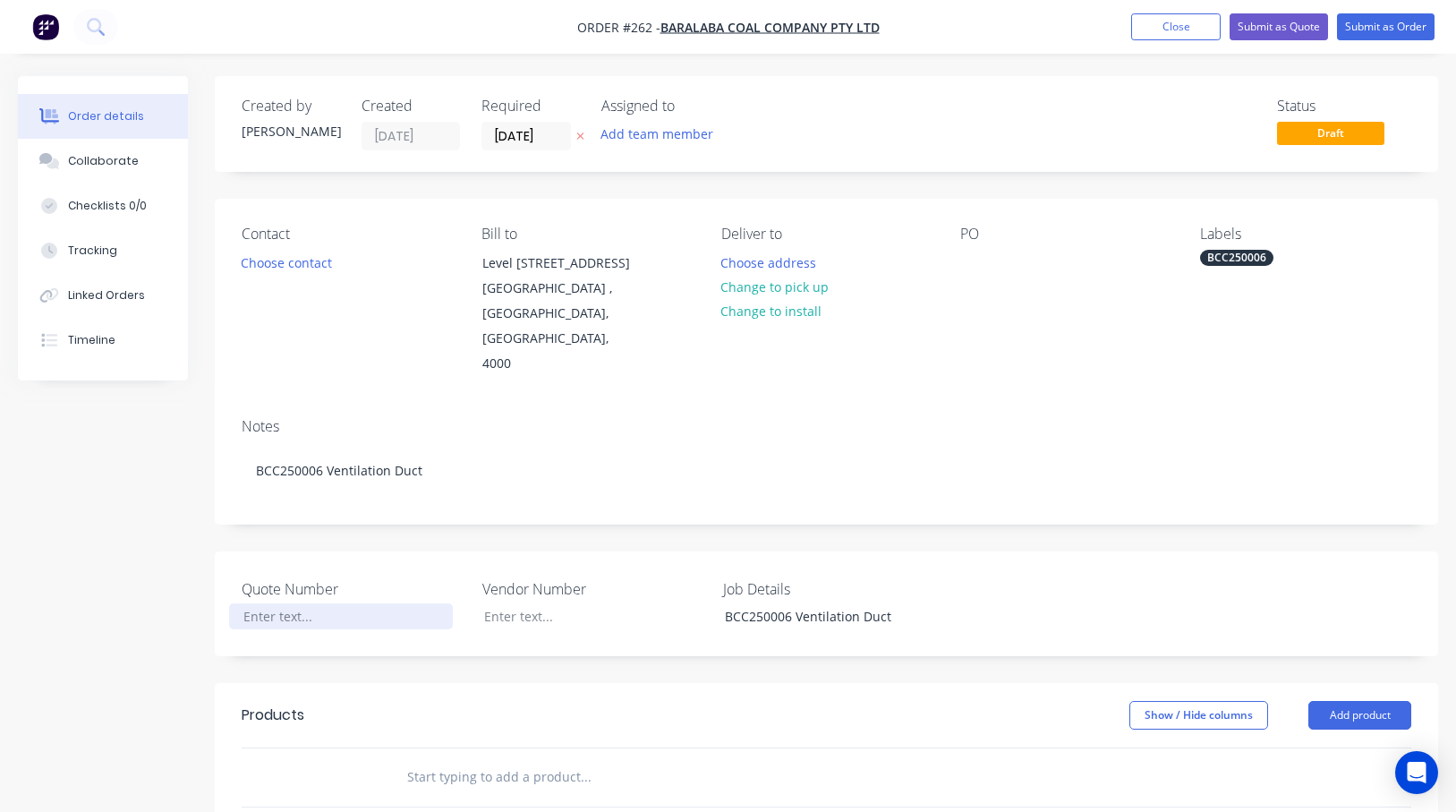
click at [260, 603] on div at bounding box center [341, 616] width 224 height 26
click at [1379, 25] on button "Submit as Order" at bounding box center [1385, 27] width 97 height 27
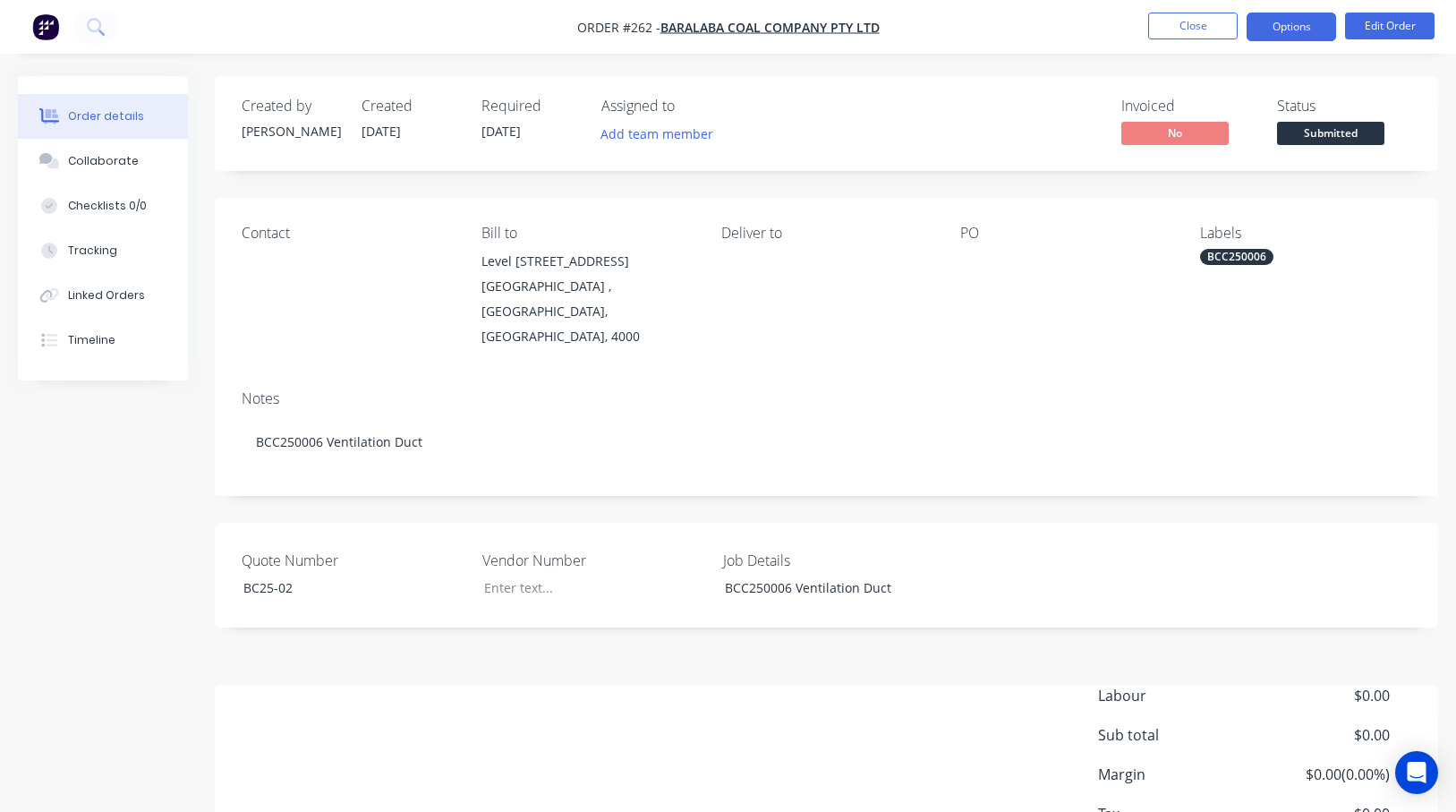
click at [1270, 28] on button "Options" at bounding box center [1291, 26] width 89 height 28
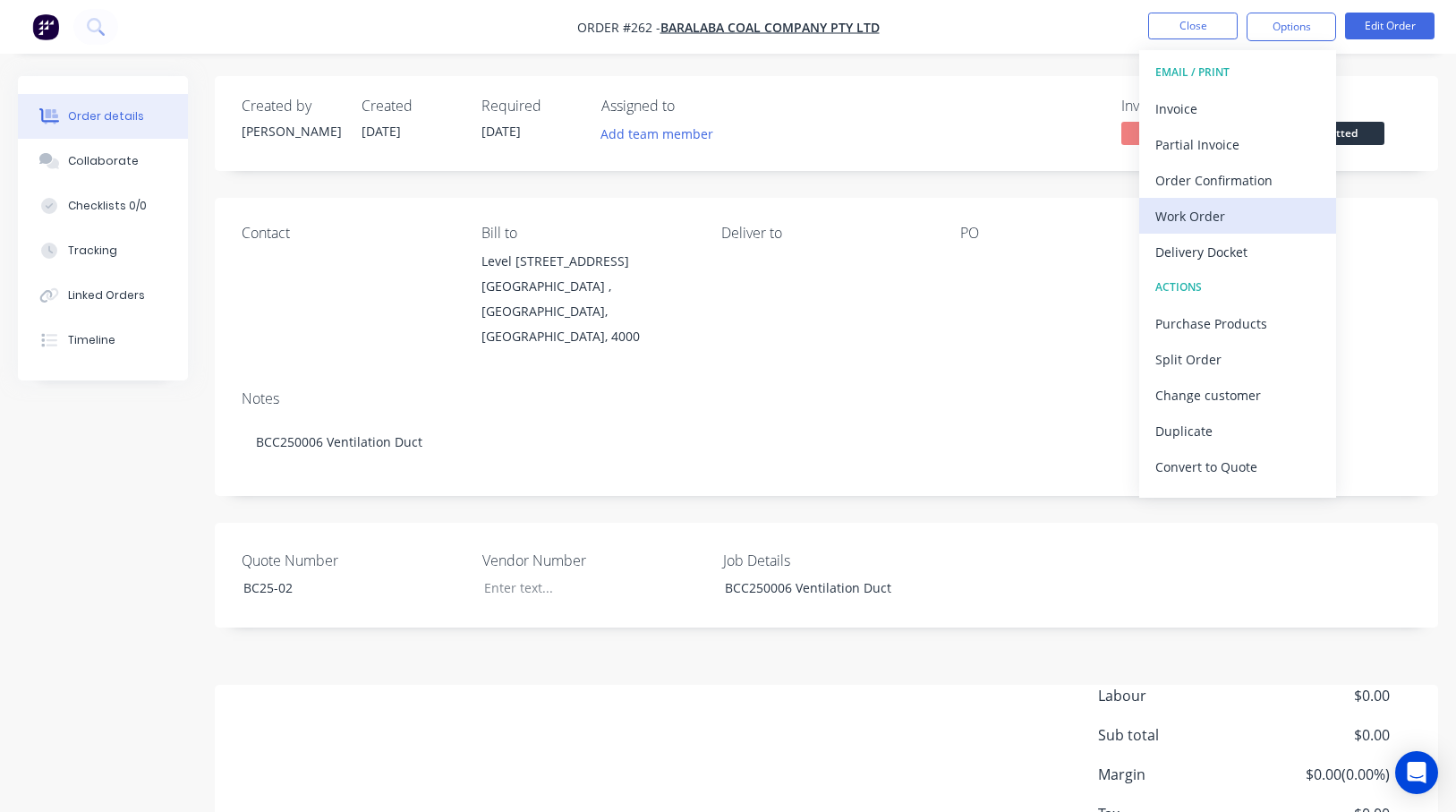
click at [1180, 217] on div "Work Order" at bounding box center [1237, 216] width 165 height 26
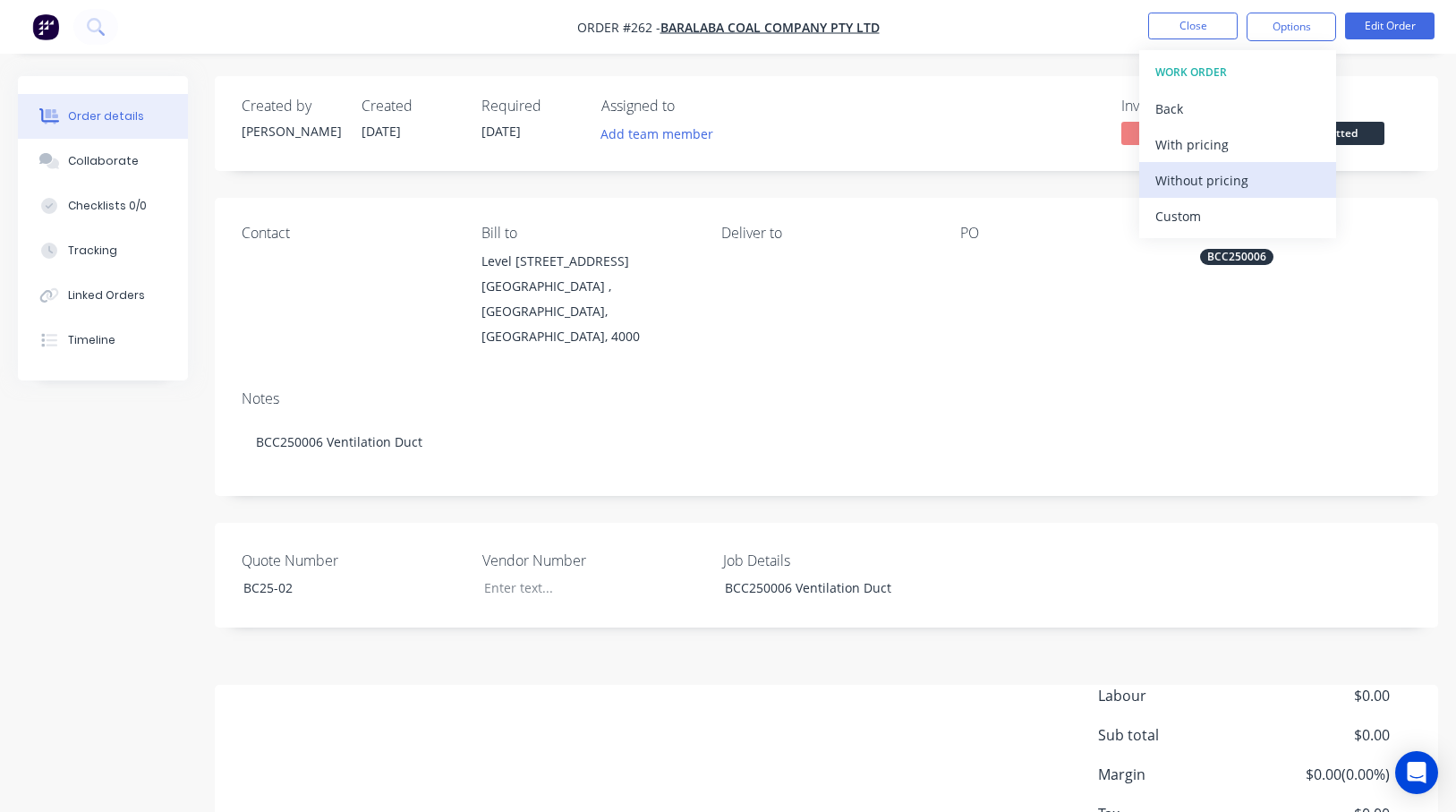
click at [1185, 181] on div "Without pricing" at bounding box center [1237, 180] width 165 height 26
